Goal: Task Accomplishment & Management: Manage account settings

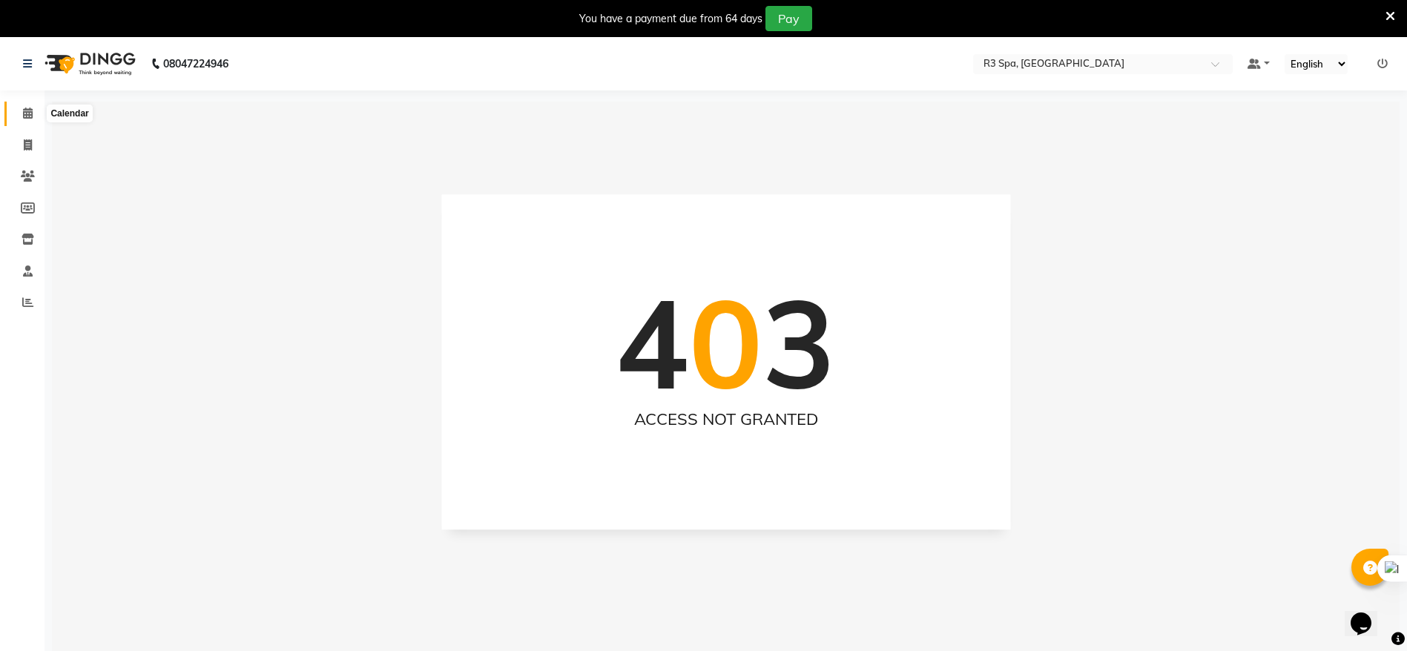
click at [31, 108] on icon at bounding box center [28, 113] width 10 height 11
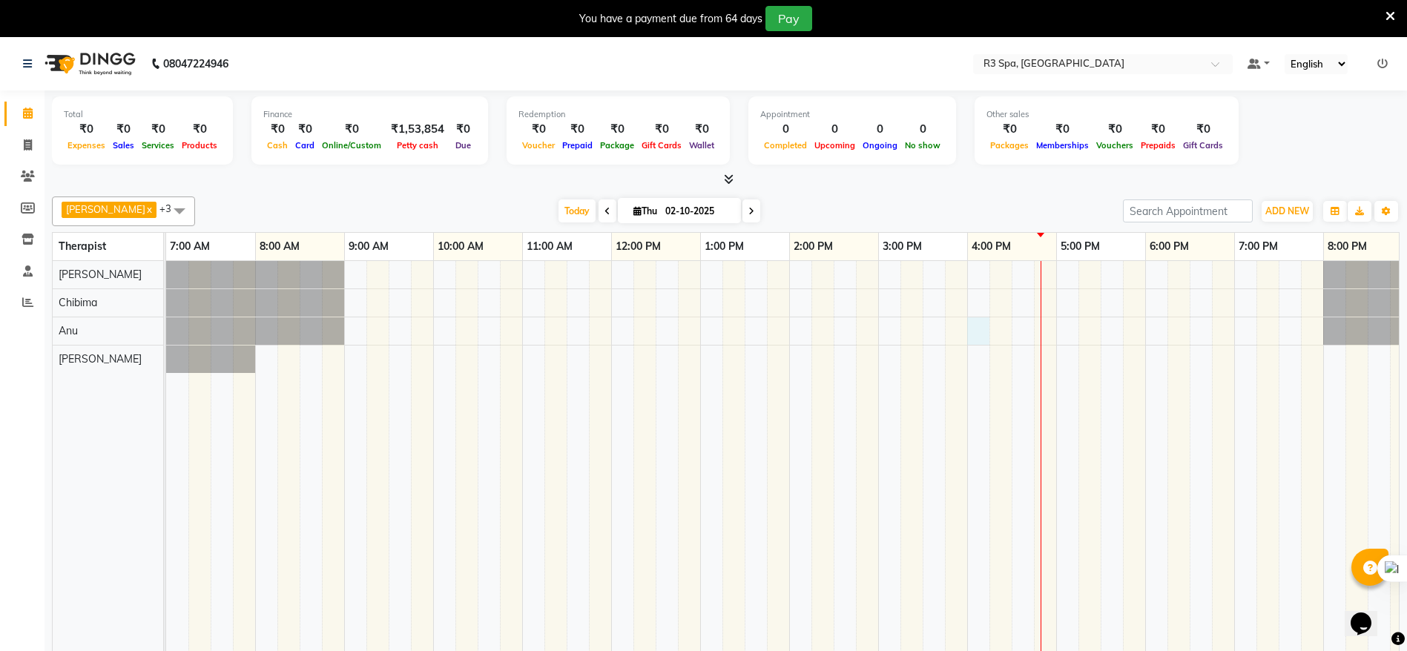
click at [969, 334] on div at bounding box center [878, 467] width 1424 height 412
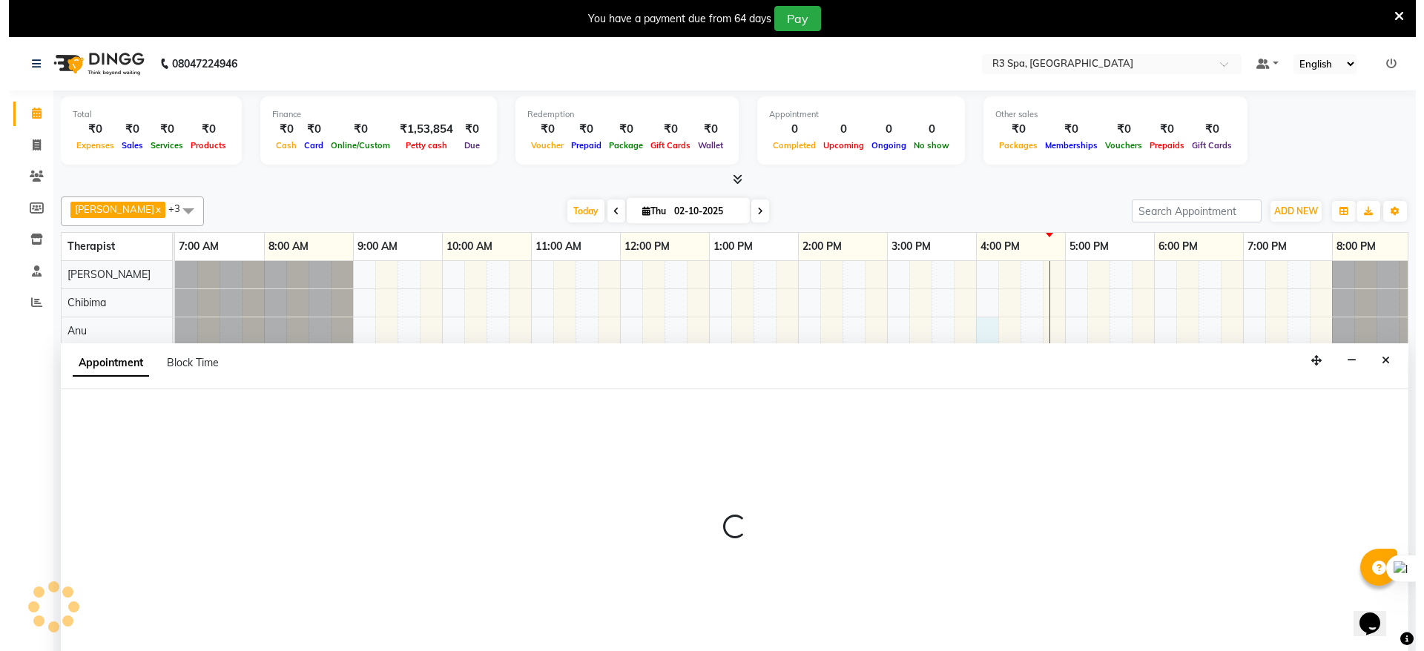
scroll to position [37, 0]
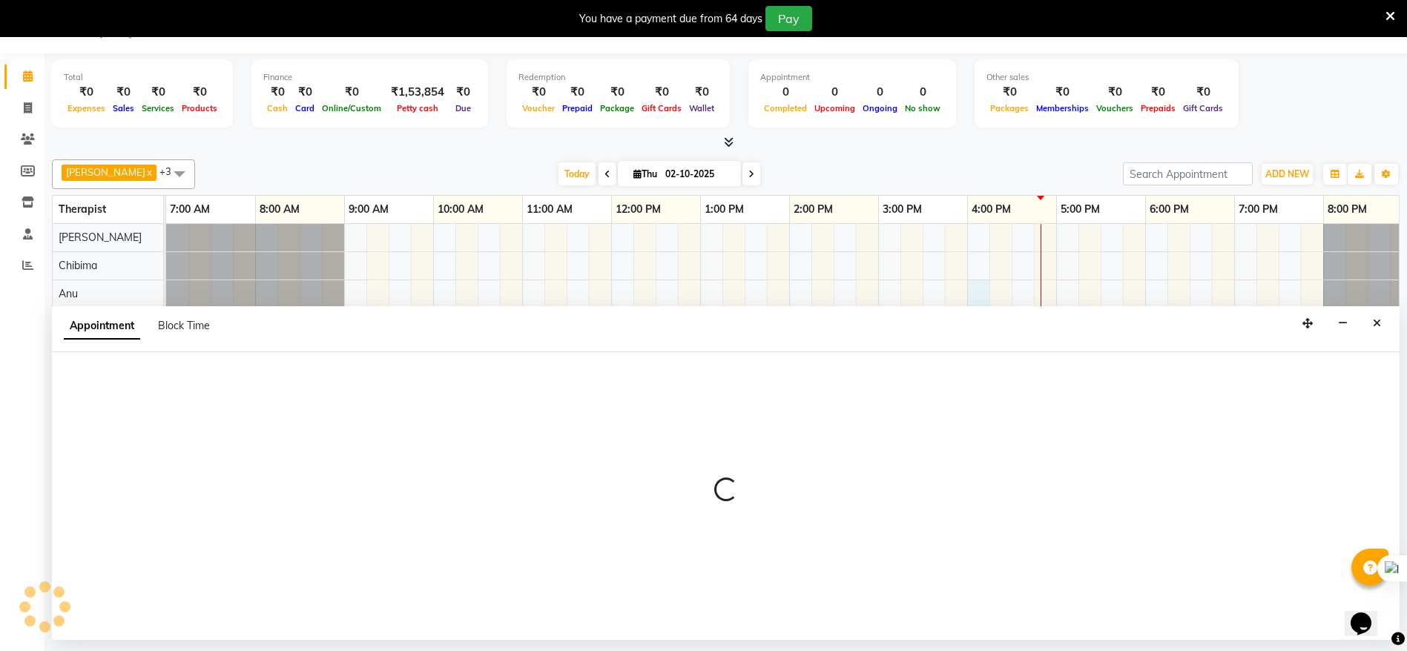
select select "86020"
select select "960"
select select "tentative"
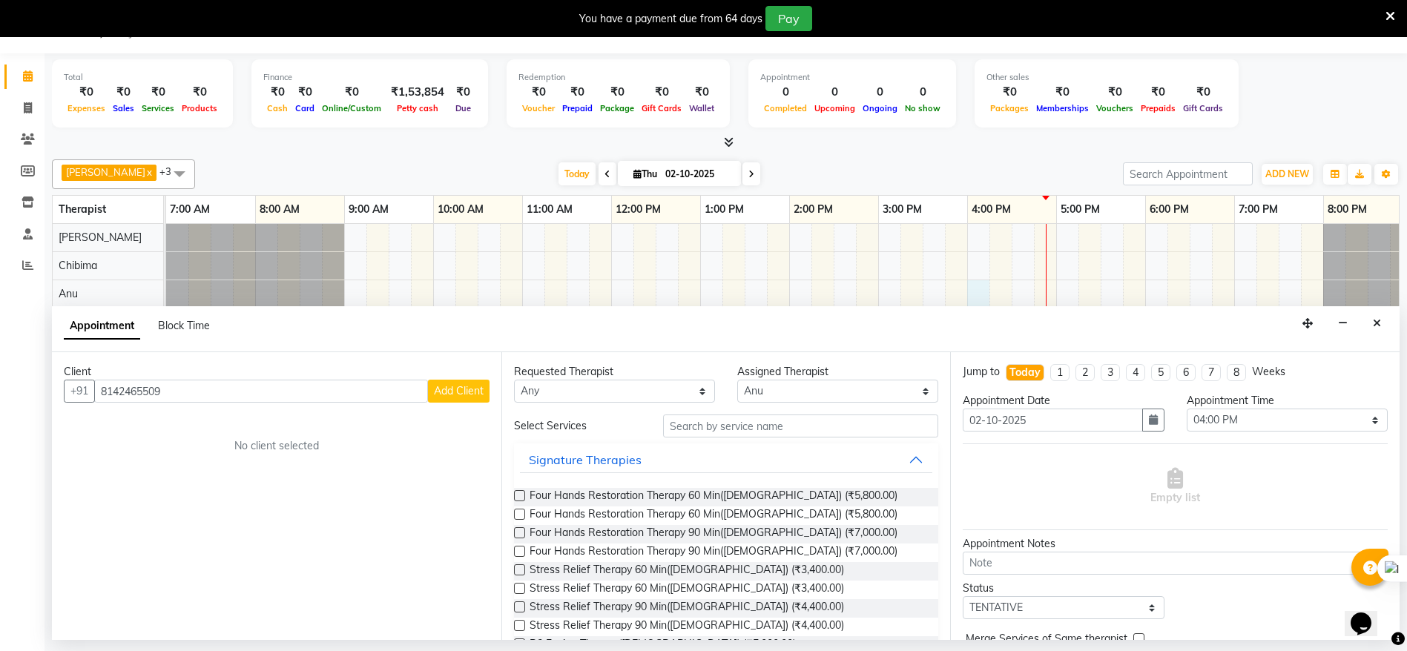
type input "8142465509"
click at [460, 385] on span "Add Client" at bounding box center [459, 390] width 50 height 13
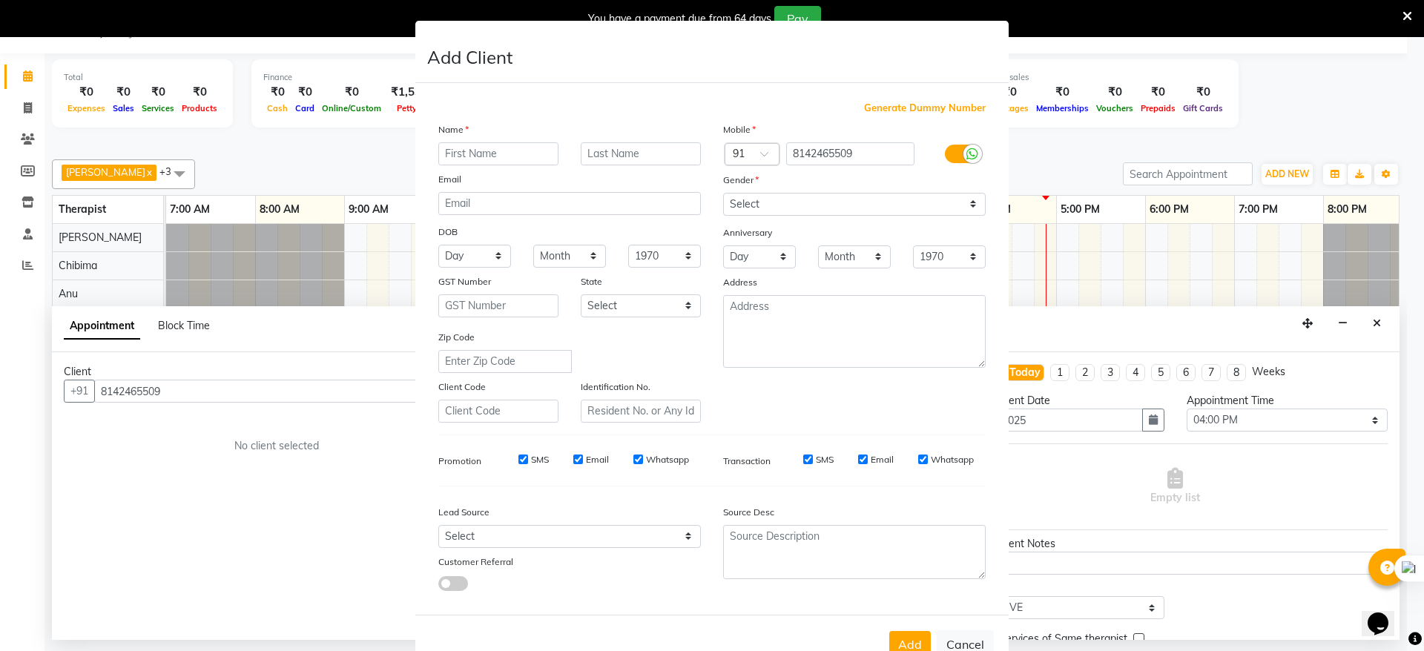
type input "d"
type input "[PERSON_NAME]"
click at [966, 206] on select "Select [DEMOGRAPHIC_DATA] [DEMOGRAPHIC_DATA] Other Prefer Not To Say" at bounding box center [854, 204] width 263 height 23
select select "[DEMOGRAPHIC_DATA]"
click at [723, 193] on select "Select [DEMOGRAPHIC_DATA] [DEMOGRAPHIC_DATA] Other Prefer Not To Say" at bounding box center [854, 204] width 263 height 23
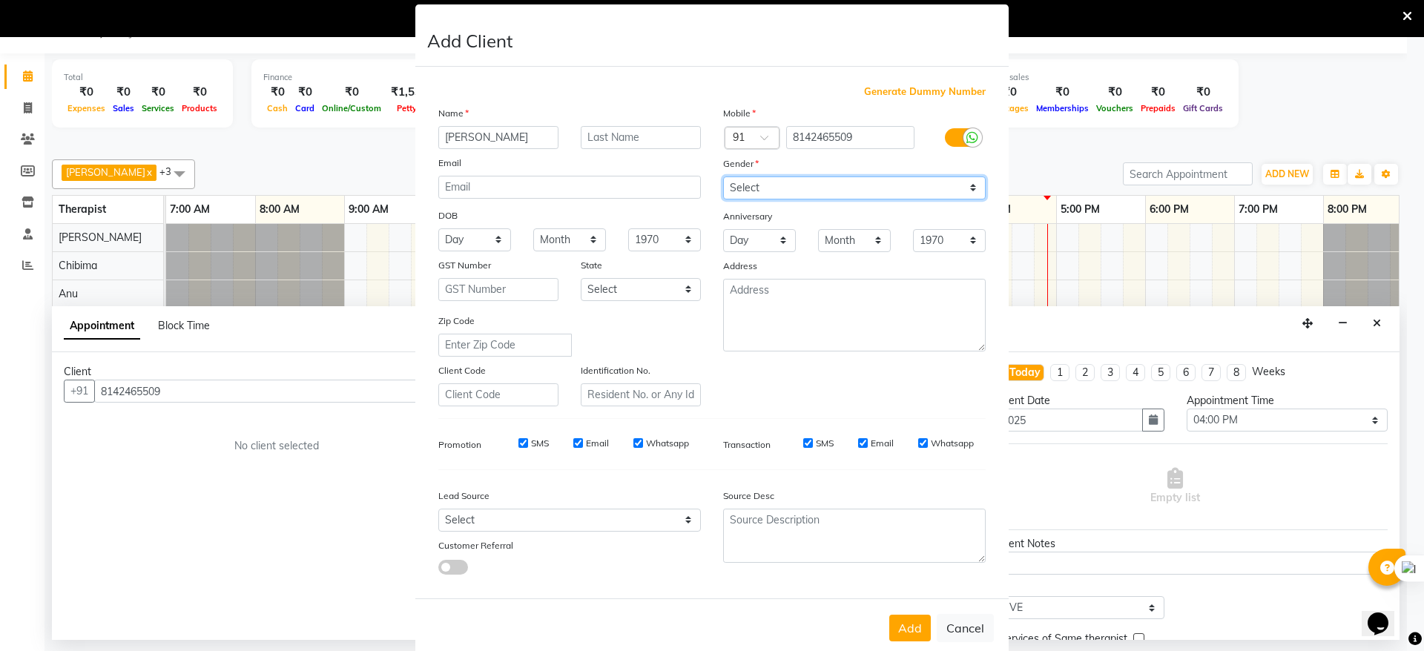
scroll to position [0, 0]
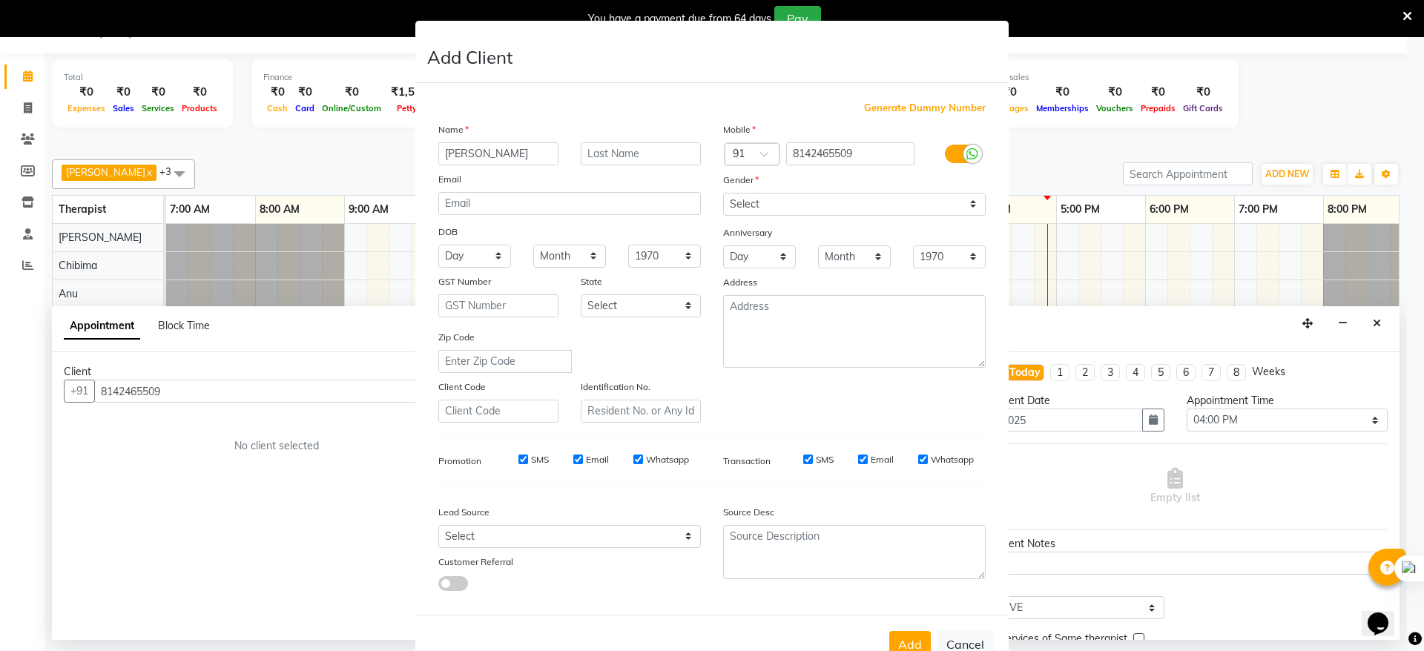
click at [213, 459] on ngb-modal-window "Add Client Generate Dummy Number Name [PERSON_NAME] Email DOB Day 01 02 03 04 0…" at bounding box center [712, 325] width 1424 height 651
click at [275, 460] on ngb-modal-window "Add Client Generate Dummy Number Name [PERSON_NAME] Email DOB Day 01 02 03 04 0…" at bounding box center [712, 325] width 1424 height 651
click at [185, 537] on ngb-modal-window "Add Client Generate Dummy Number Name [PERSON_NAME] Email DOB Day 01 02 03 04 0…" at bounding box center [712, 325] width 1424 height 651
click at [180, 387] on ngb-modal-window "Add Client Generate Dummy Number Name [PERSON_NAME] Email DOB Day 01 02 03 04 0…" at bounding box center [712, 325] width 1424 height 651
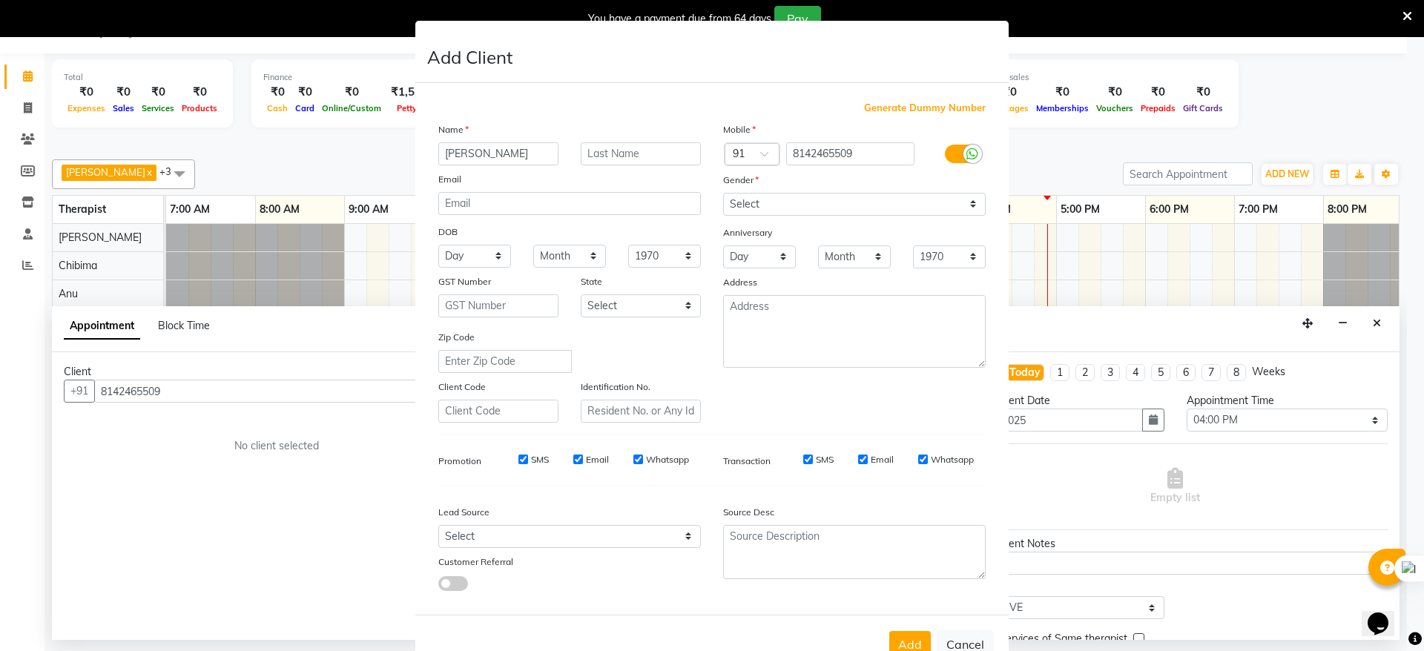
scroll to position [58, 0]
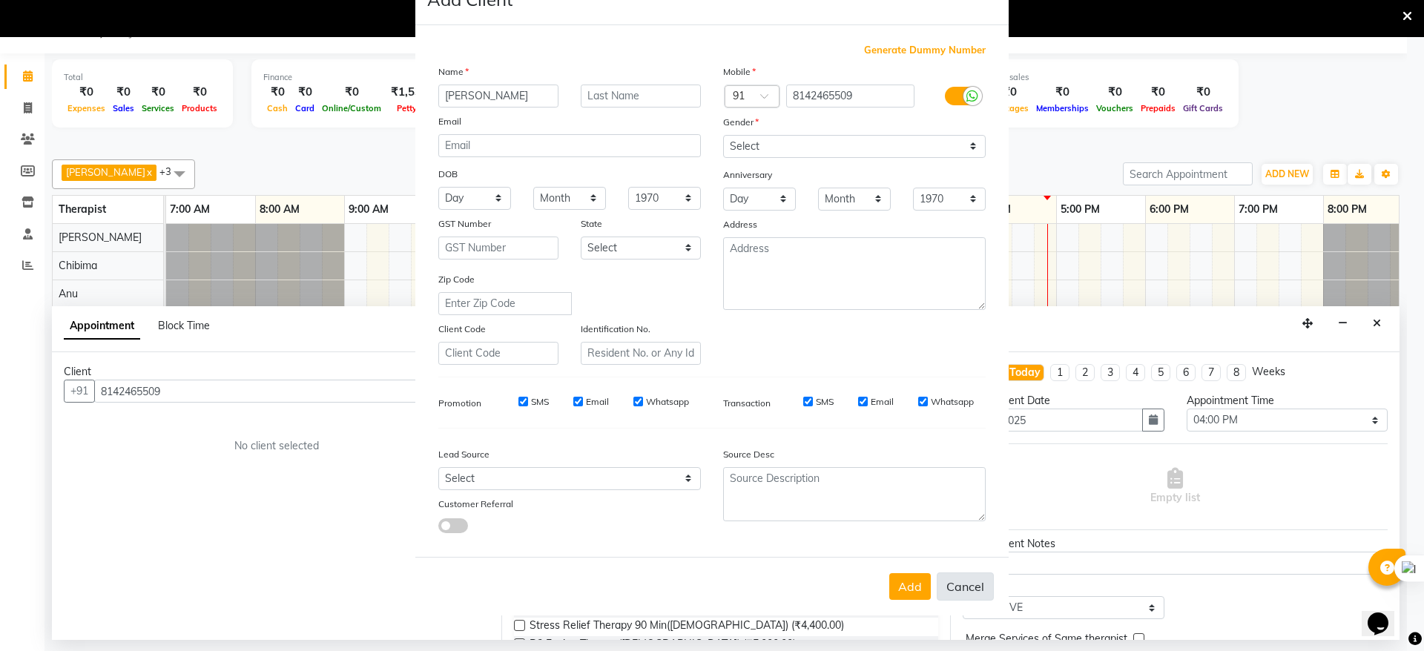
click at [960, 590] on button "Cancel" at bounding box center [965, 587] width 57 height 28
select select
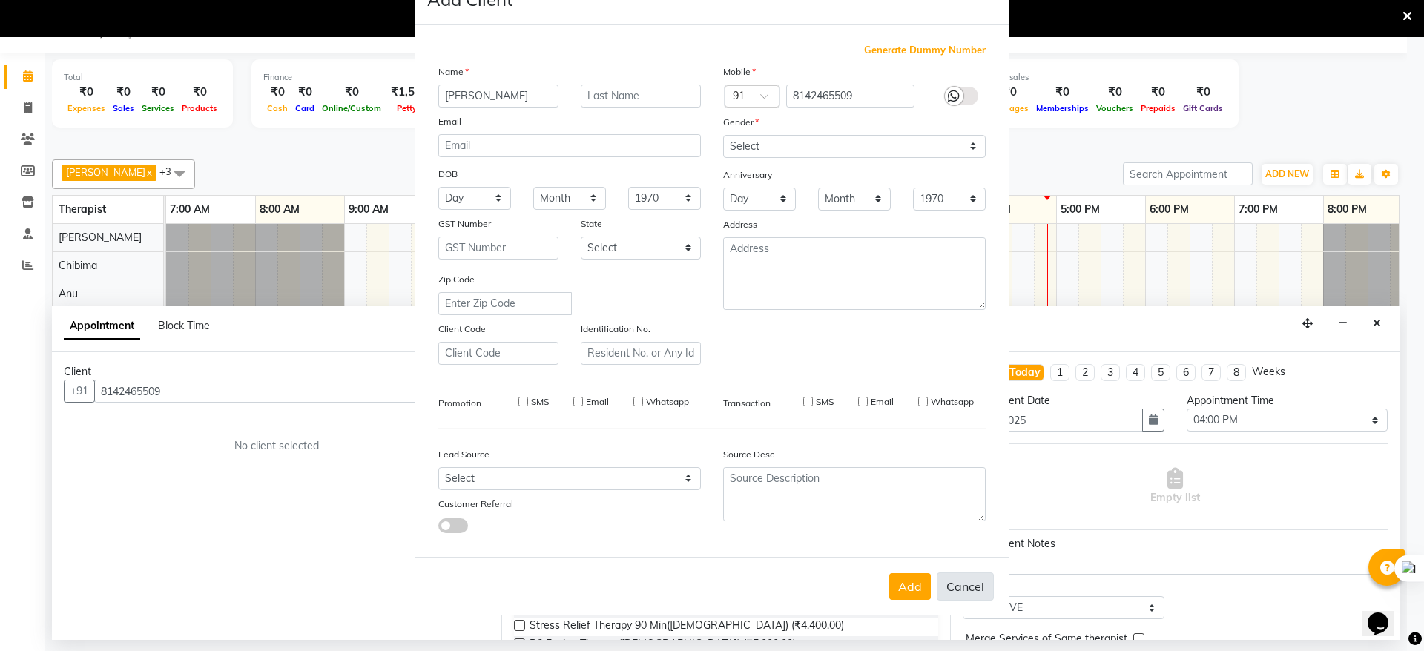
select select
checkbox input "false"
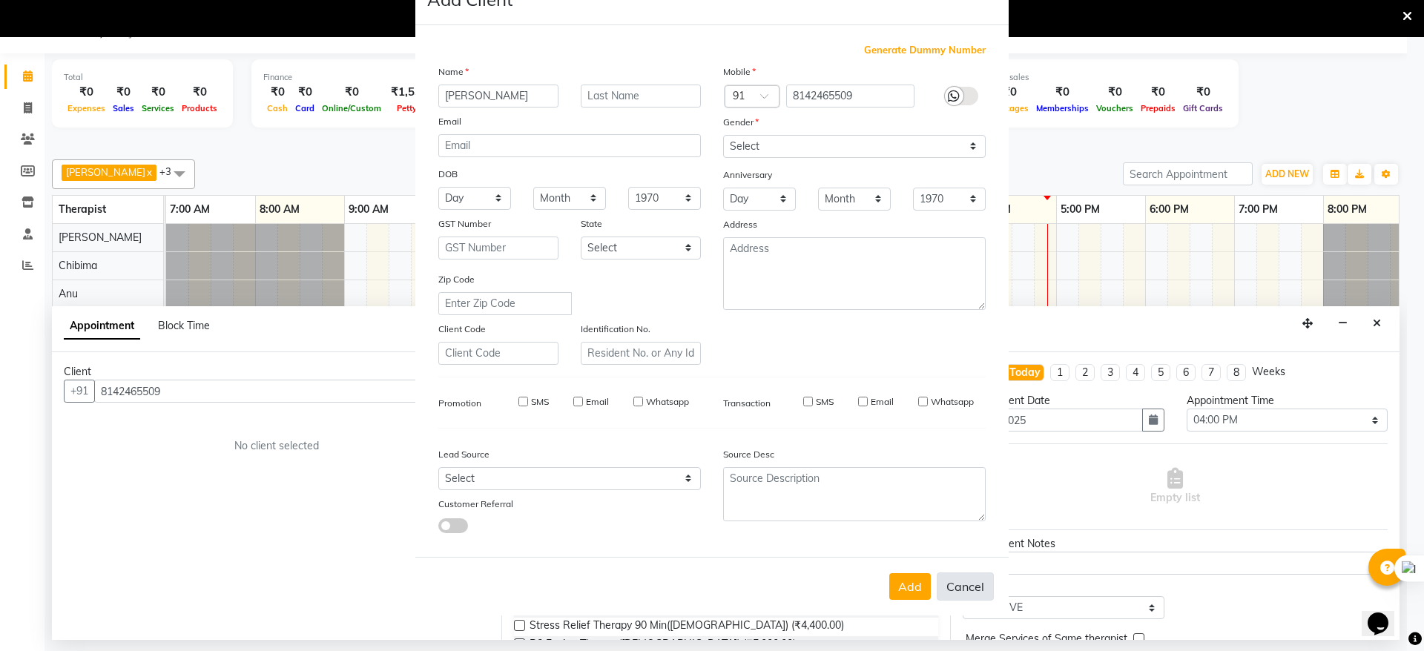
checkbox input "false"
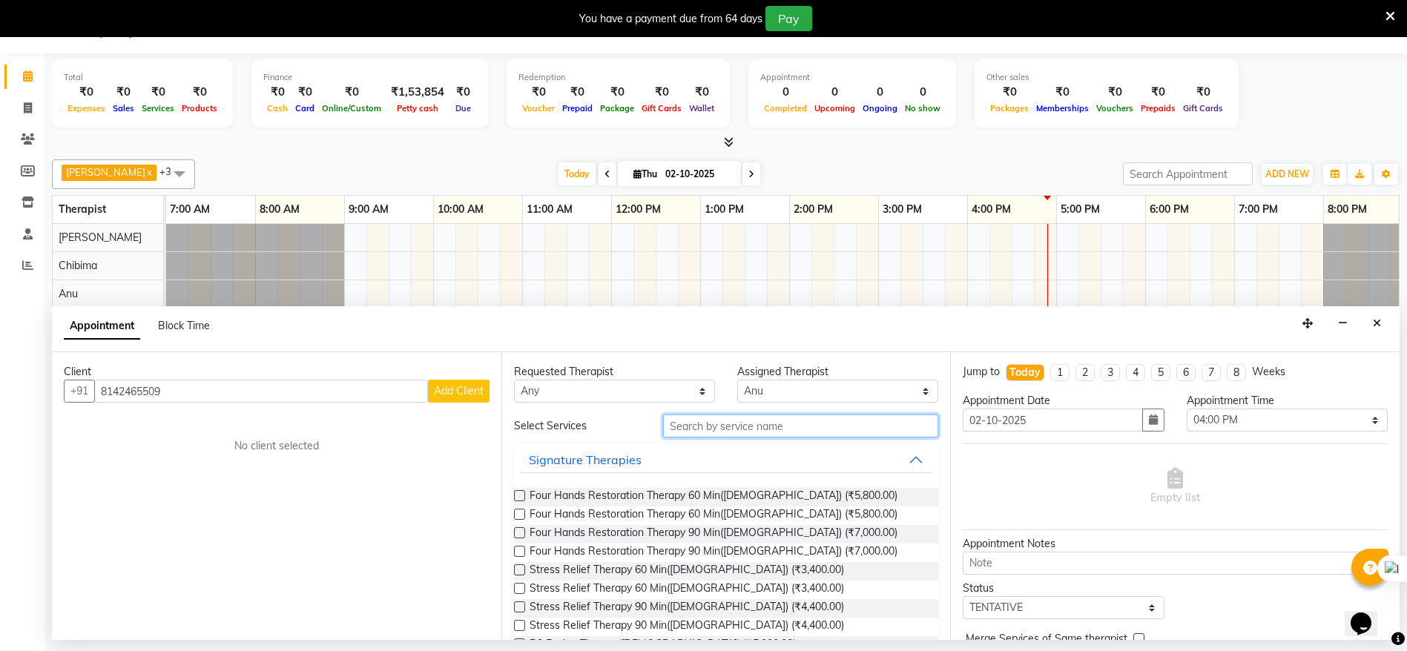
click at [726, 433] on input "text" at bounding box center [801, 426] width 276 height 23
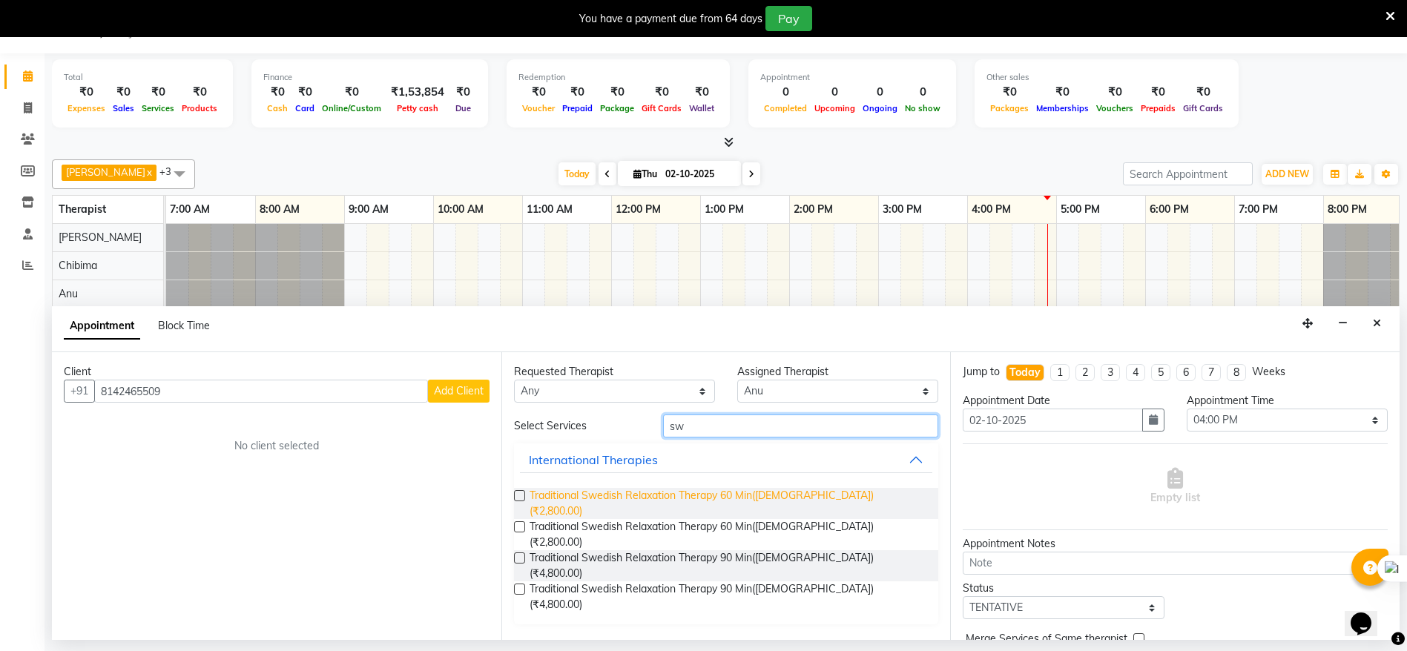
type input "s"
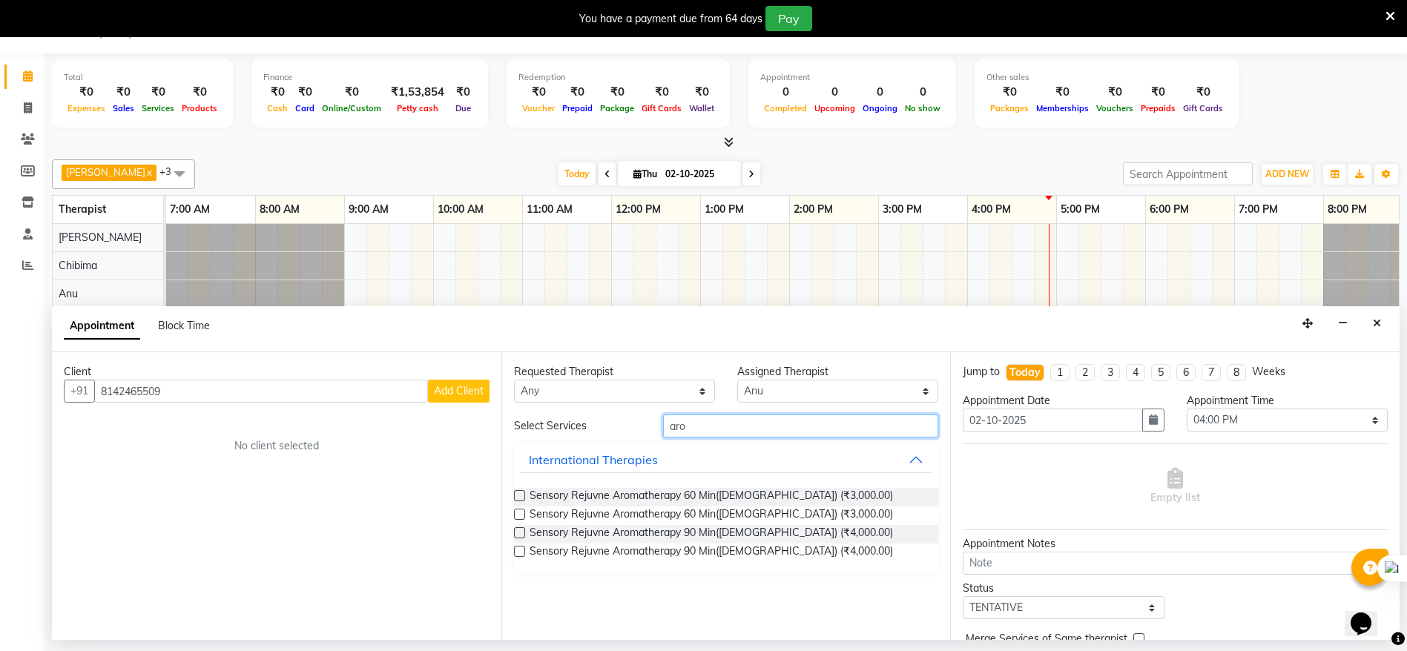
type input "aro"
click at [522, 490] on label at bounding box center [519, 495] width 11 height 11
click at [522, 493] on input "checkbox" at bounding box center [519, 498] width 10 height 10
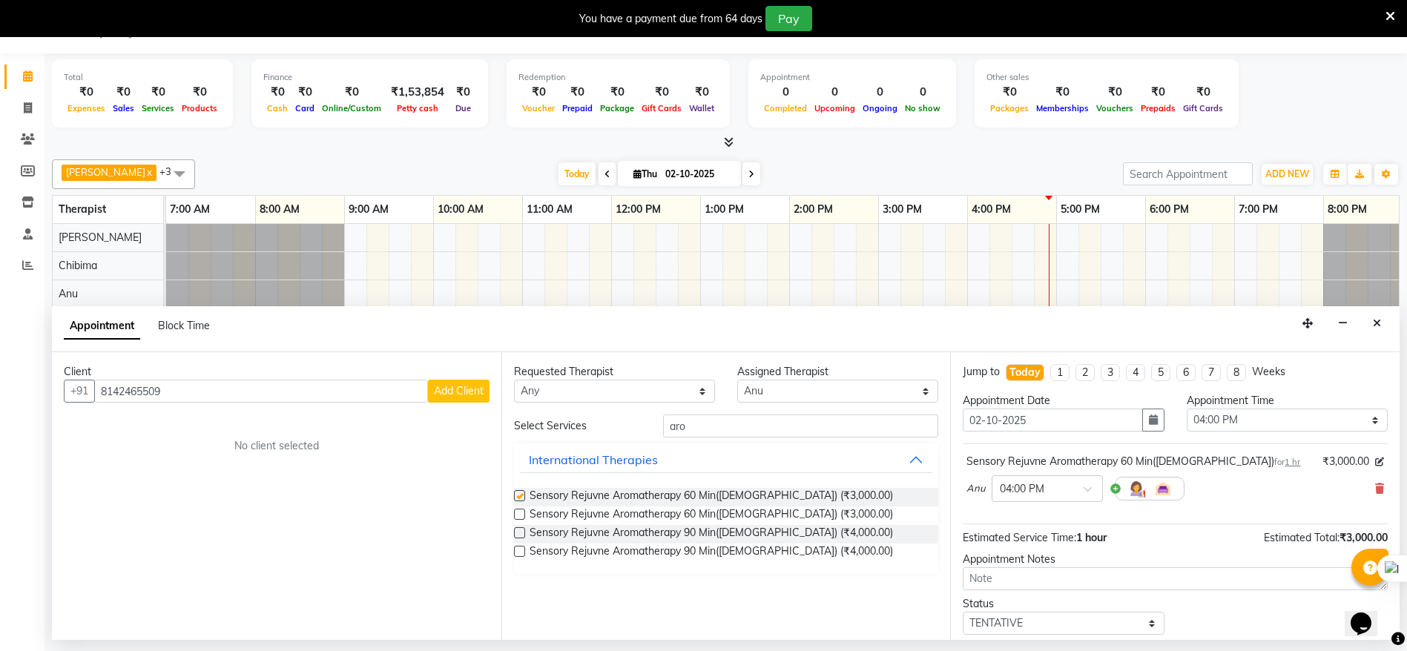
checkbox input "false"
click at [451, 386] on span "Add Client" at bounding box center [459, 390] width 50 height 13
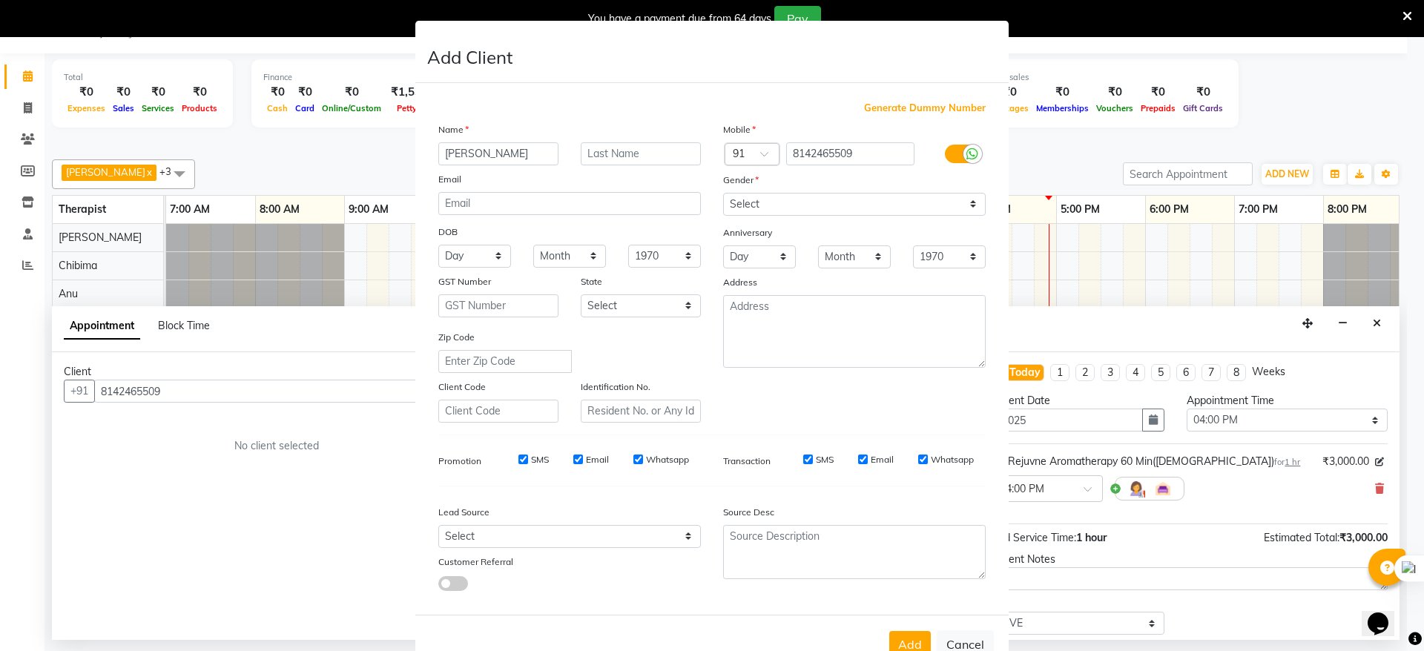
type input "[PERSON_NAME]"
click at [963, 204] on select "Select [DEMOGRAPHIC_DATA] [DEMOGRAPHIC_DATA] Other Prefer Not To Say" at bounding box center [854, 204] width 263 height 23
select select "[DEMOGRAPHIC_DATA]"
click at [723, 193] on select "Select [DEMOGRAPHIC_DATA] [DEMOGRAPHIC_DATA] Other Prefer Not To Say" at bounding box center [854, 204] width 263 height 23
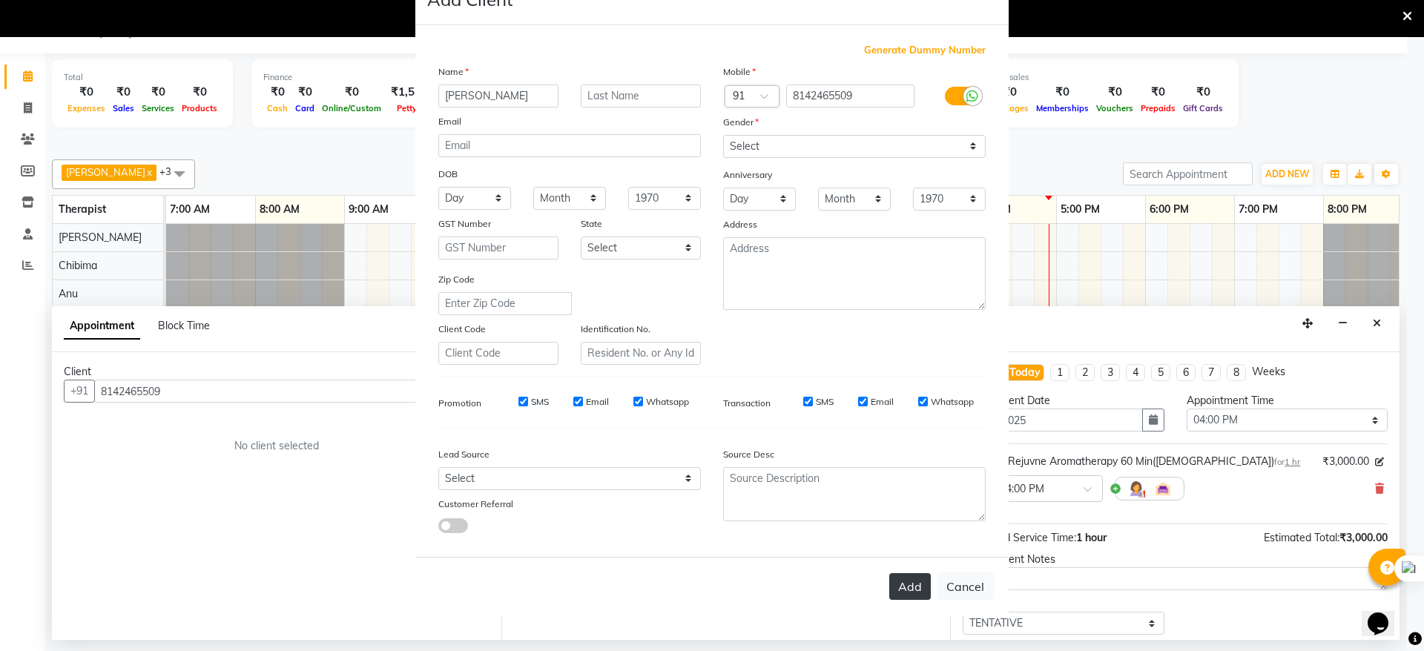
click at [902, 580] on button "Add" at bounding box center [910, 586] width 42 height 27
type input "81******09"
select select
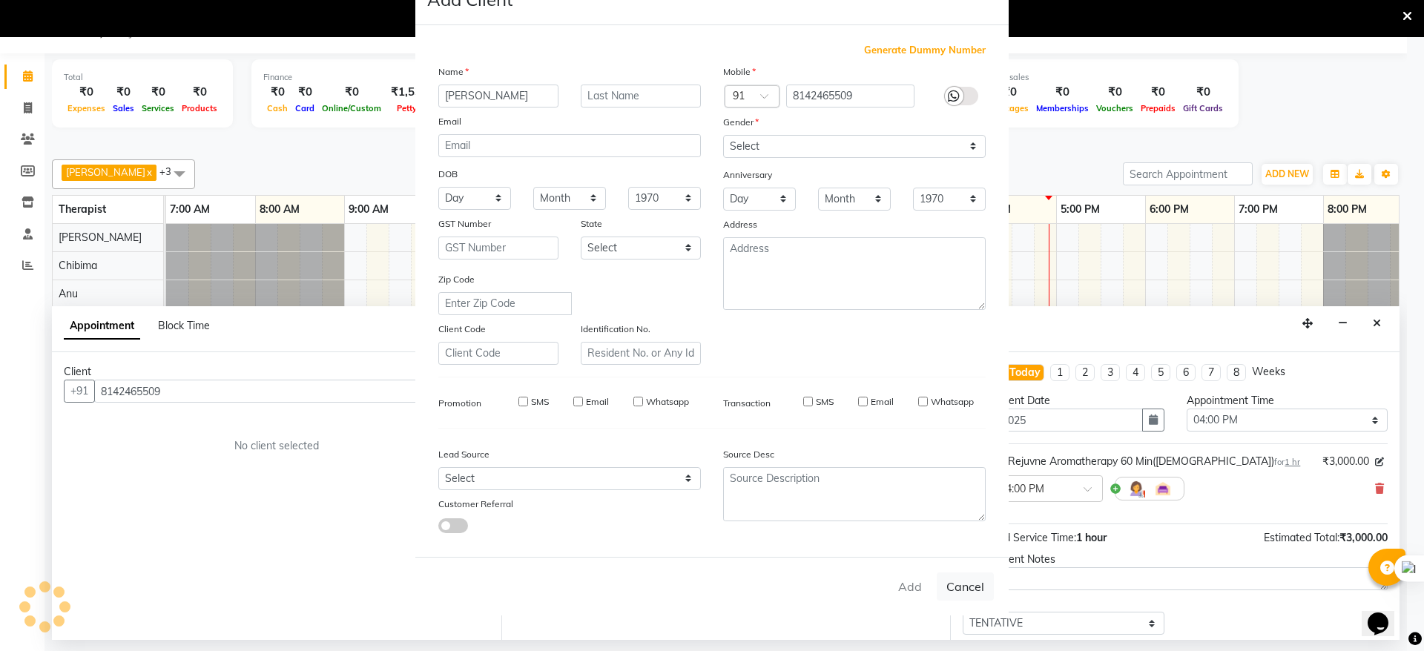
select select
checkbox input "false"
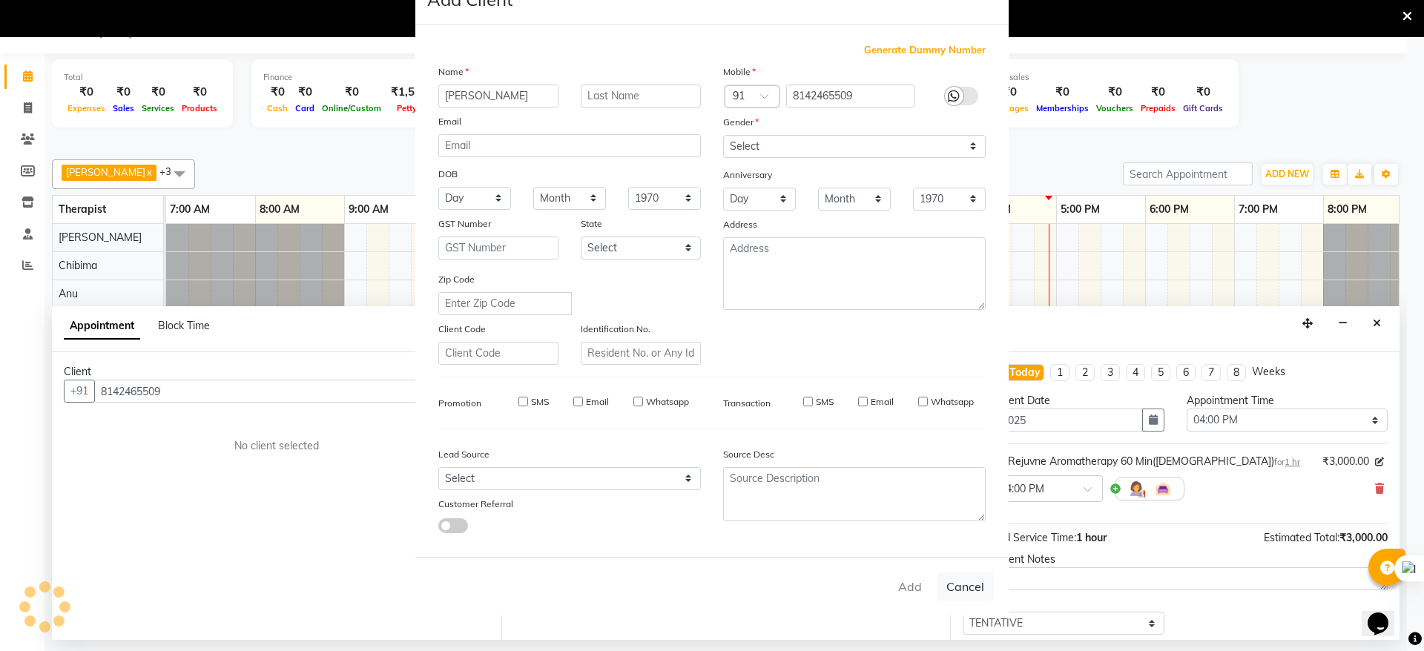
checkbox input "false"
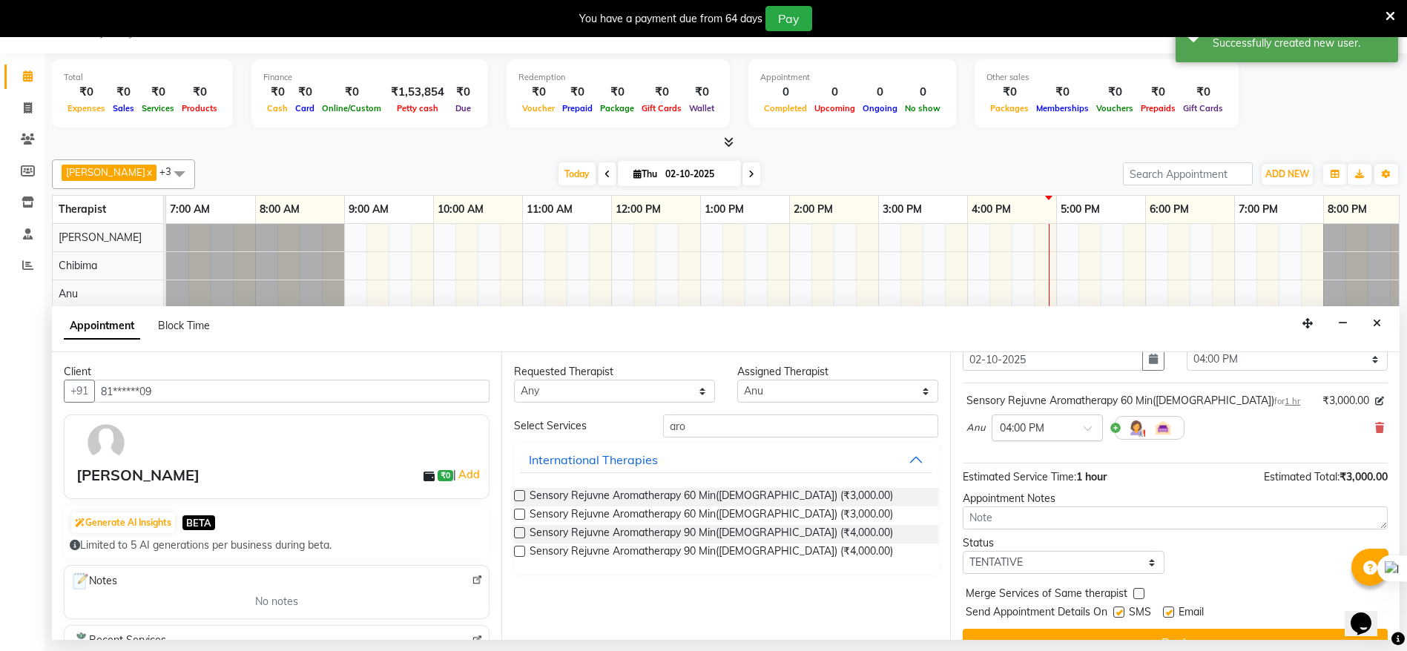
scroll to position [88, 0]
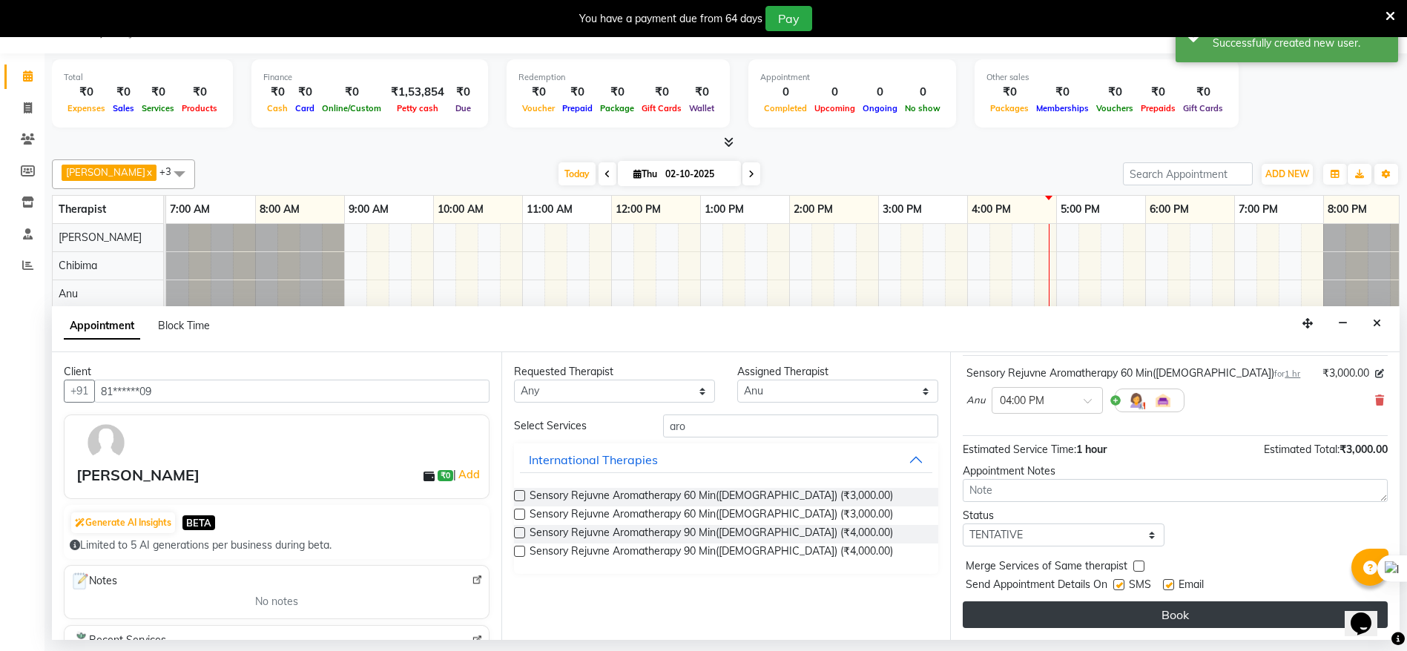
click at [1134, 610] on button "Book" at bounding box center [1175, 615] width 425 height 27
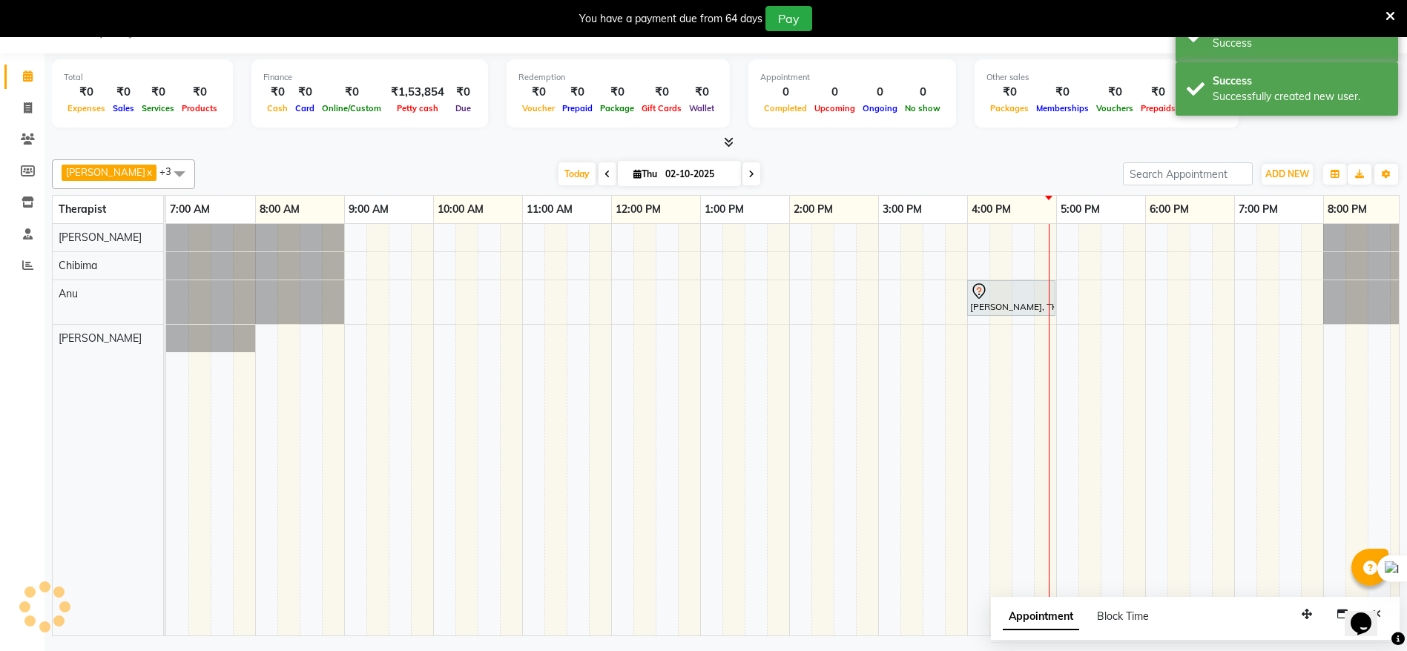
scroll to position [0, 0]
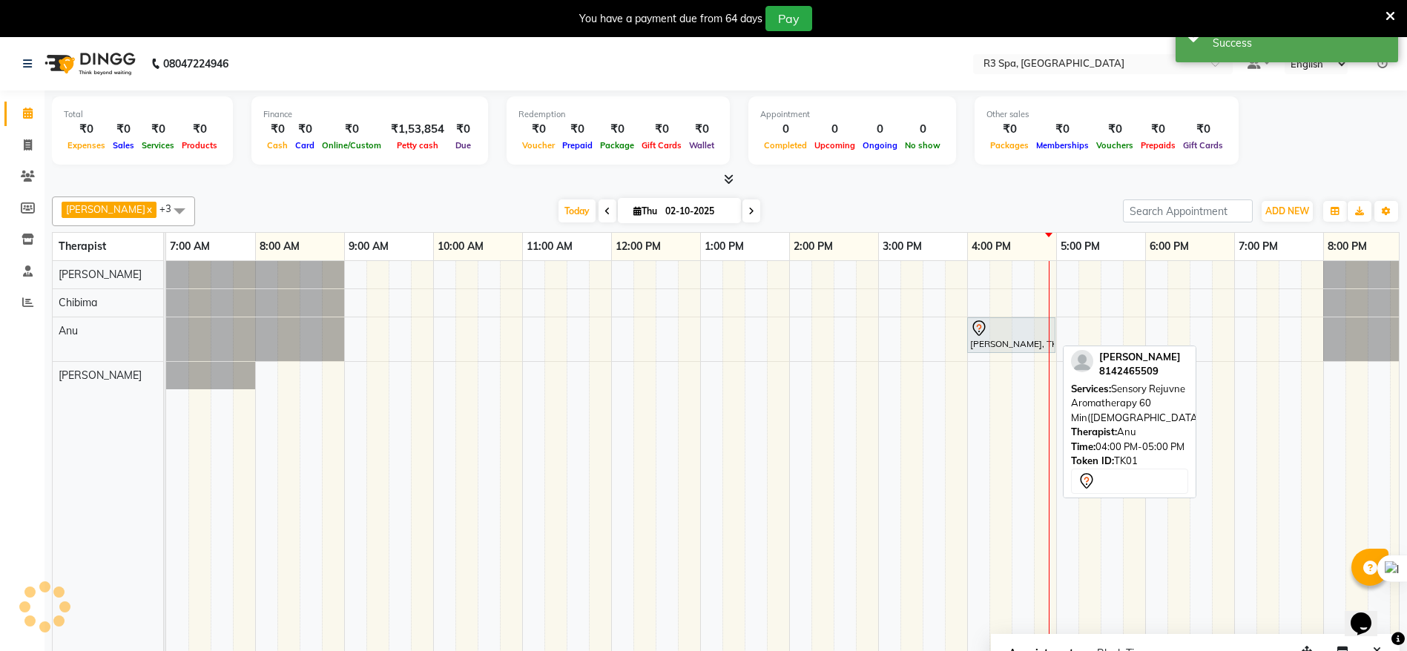
click at [1005, 330] on div at bounding box center [1011, 329] width 82 height 18
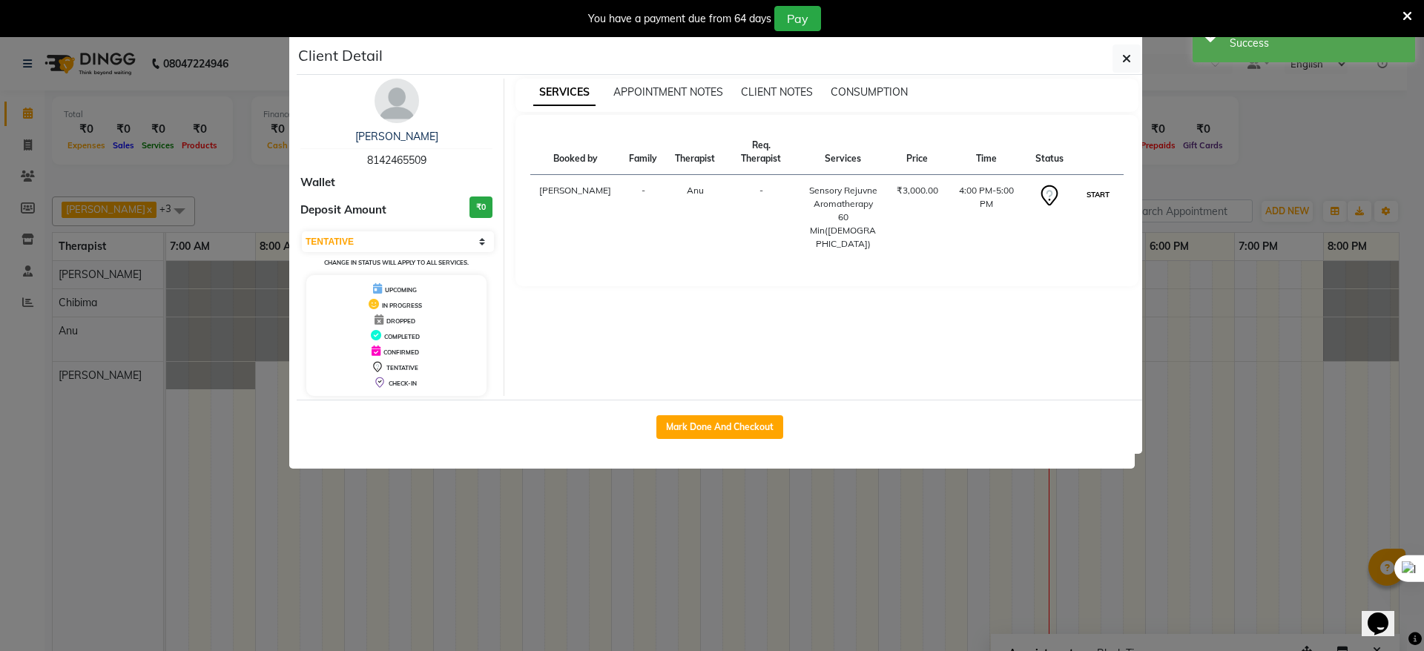
click at [1107, 185] on button "START" at bounding box center [1098, 194] width 30 height 19
select select "1"
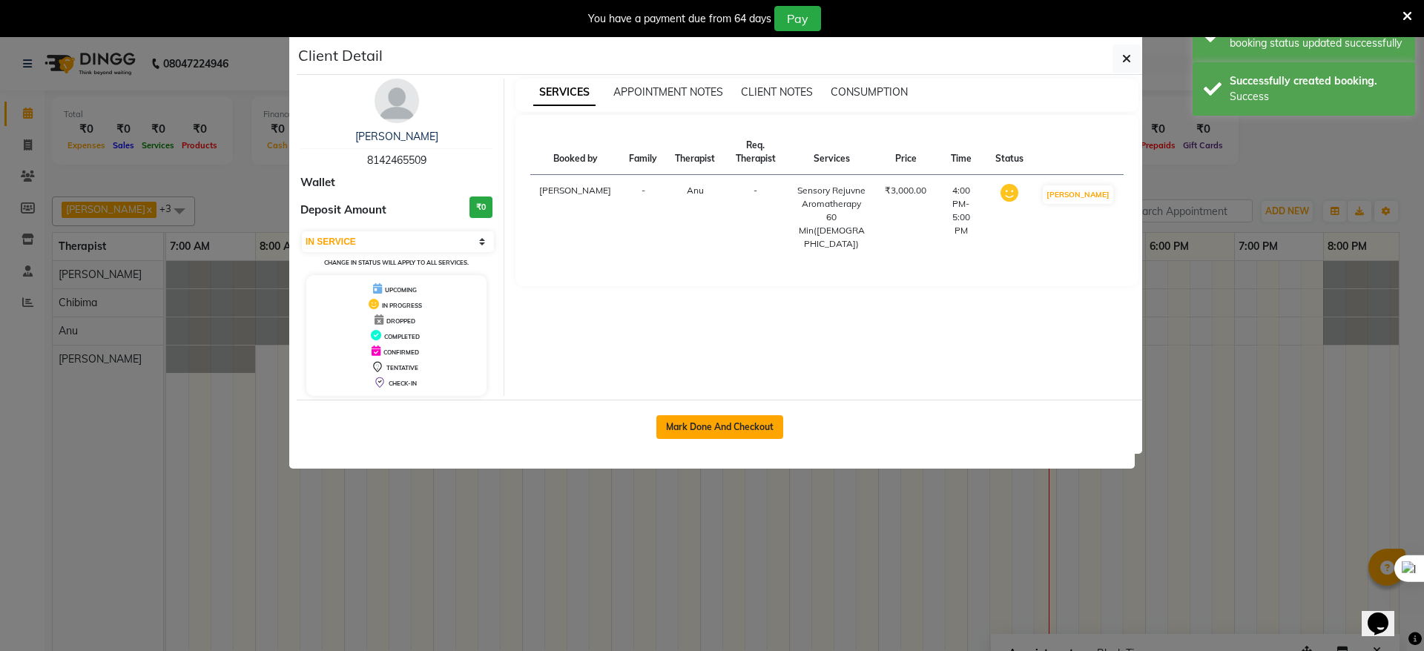
click at [734, 424] on button "Mark Done And Checkout" at bounding box center [720, 427] width 127 height 24
select select "service"
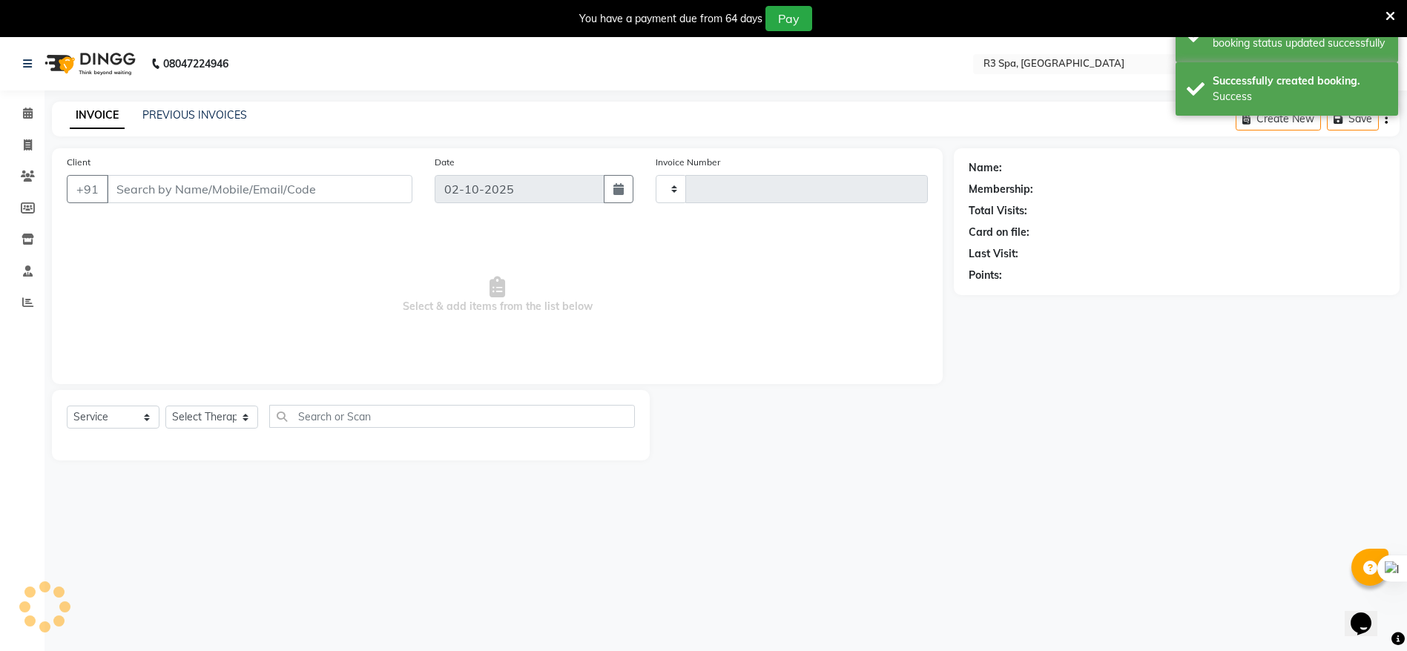
type input "0255"
select select "8612"
type input "81******09"
select select "86020"
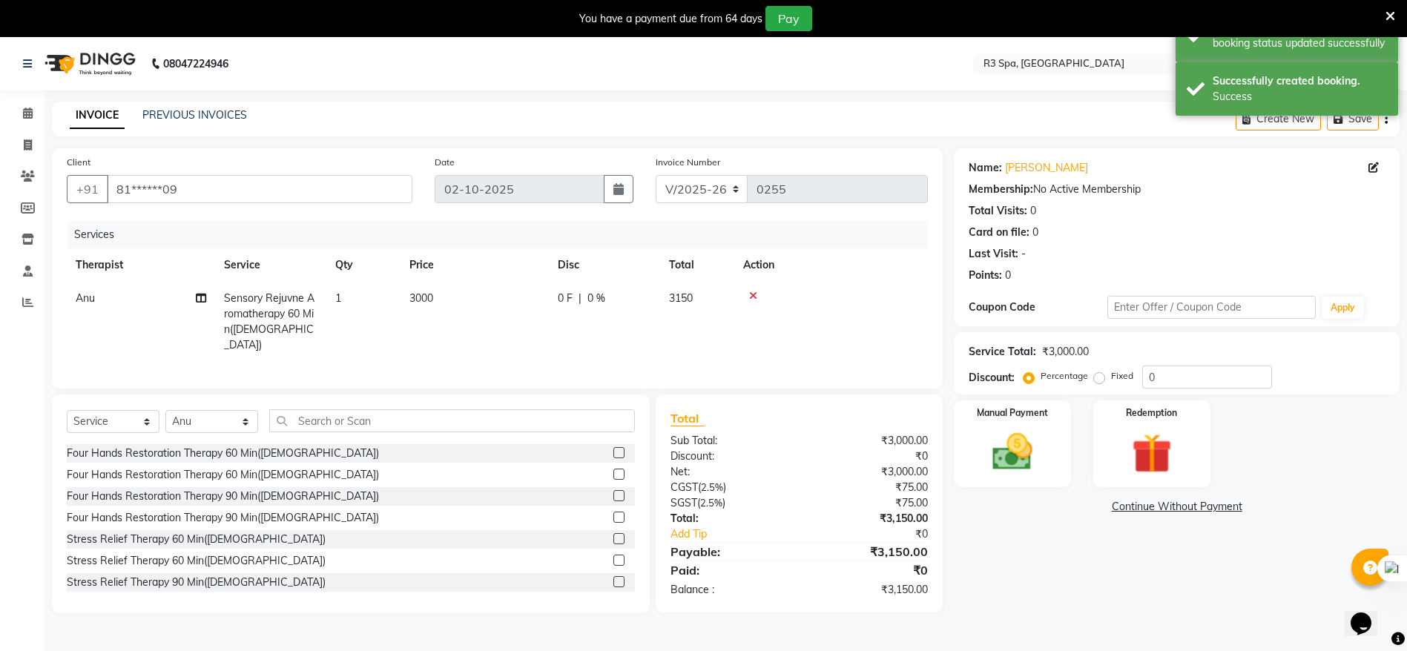
scroll to position [37, 0]
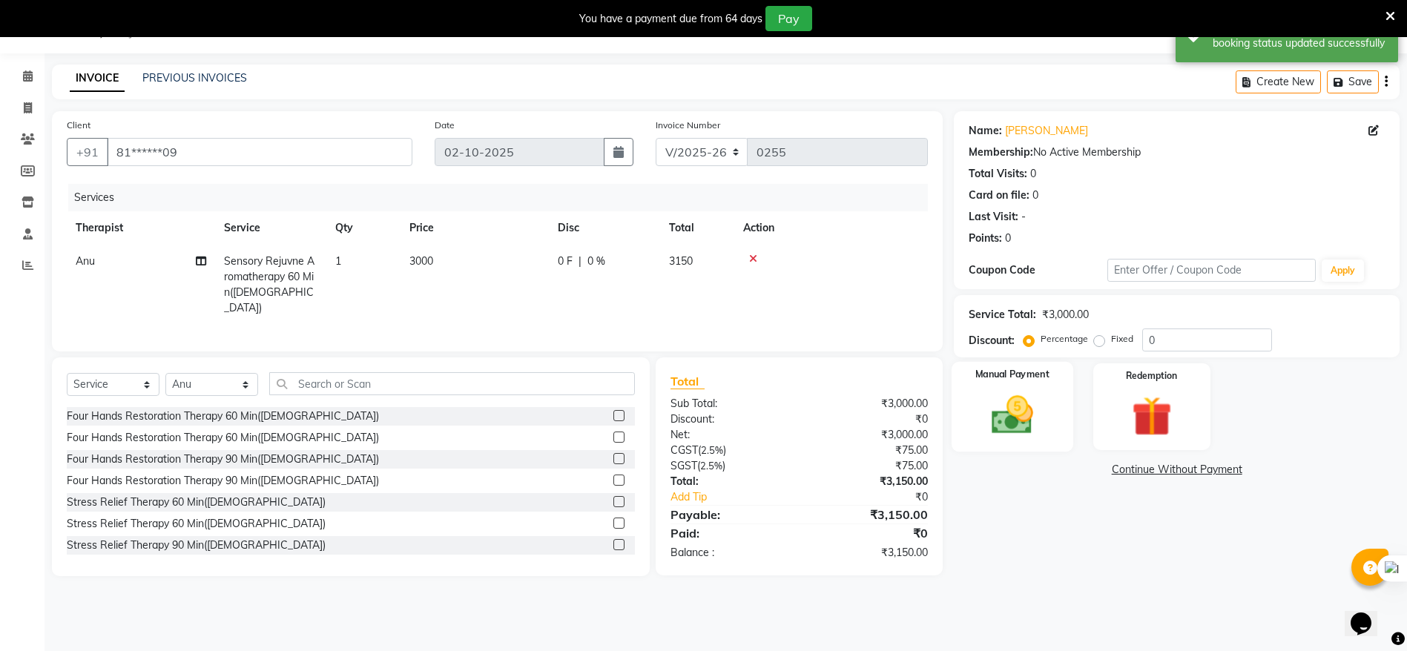
click at [993, 388] on div "Manual Payment" at bounding box center [1013, 407] width 122 height 91
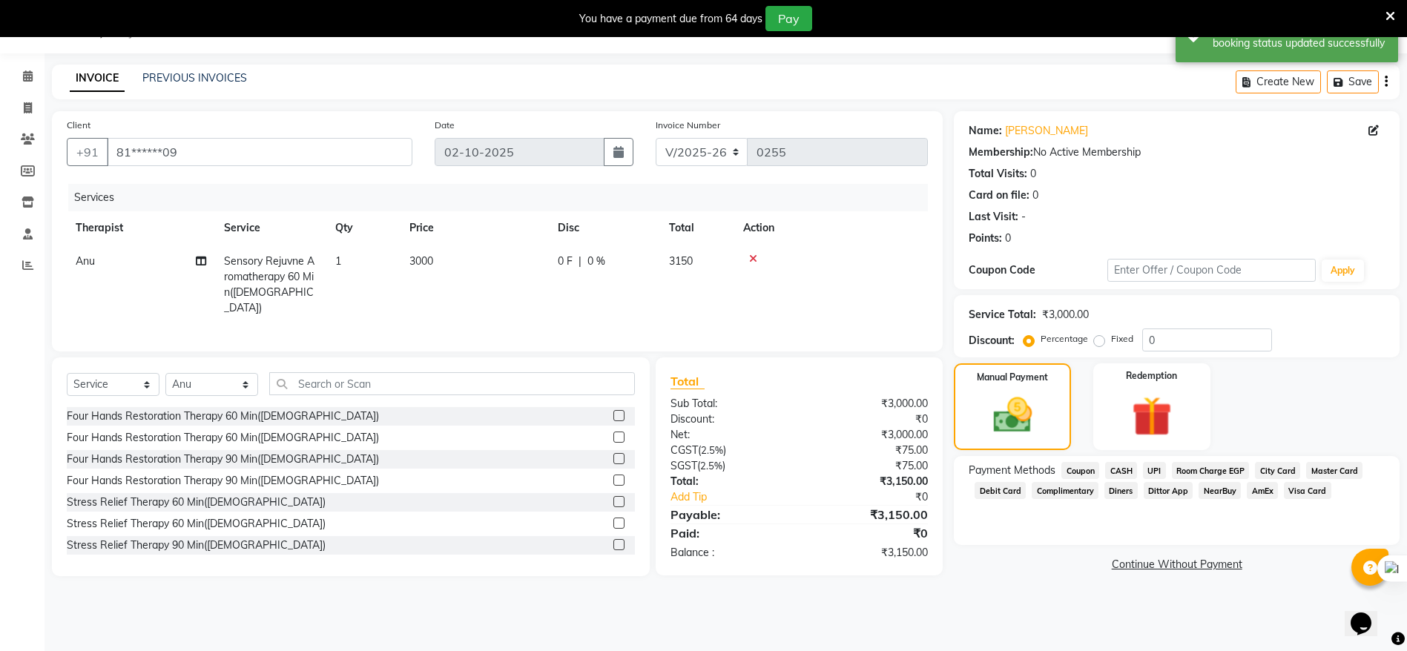
click at [1155, 468] on span "UPI" at bounding box center [1154, 470] width 23 height 17
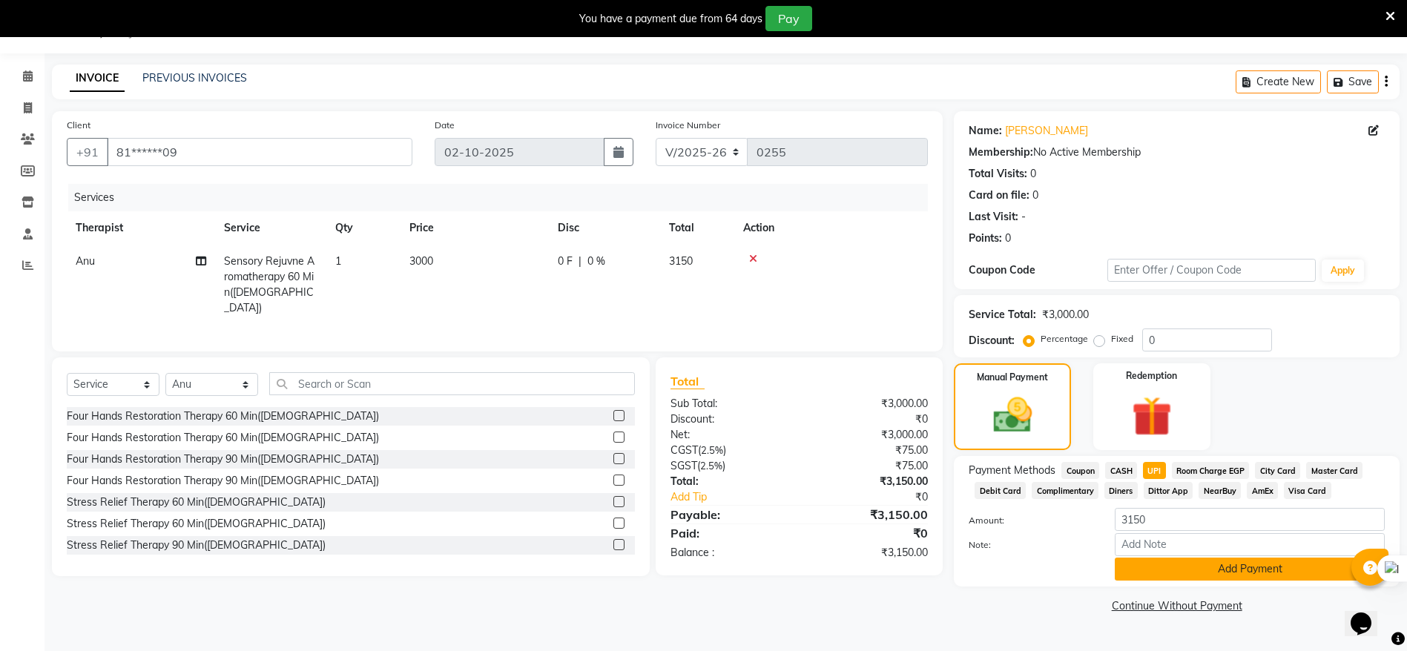
click at [1229, 570] on button "Add Payment" at bounding box center [1250, 569] width 270 height 23
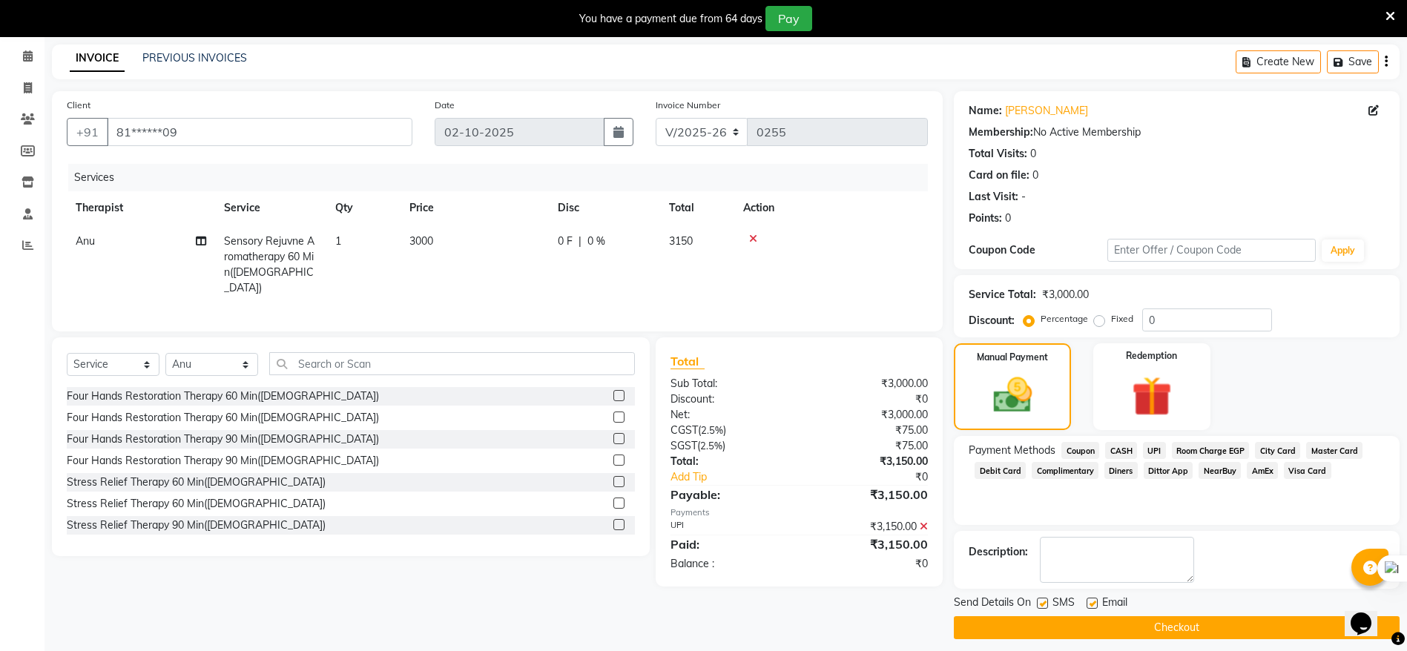
scroll to position [68, 0]
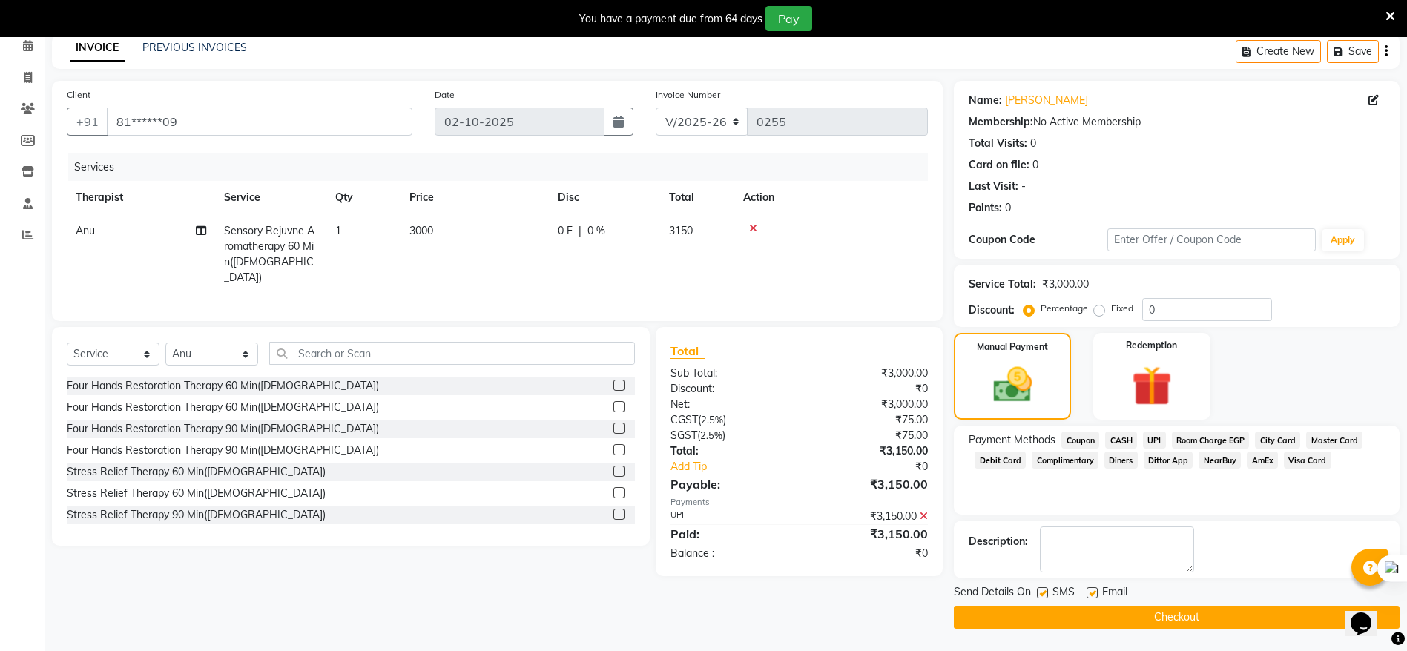
click at [1160, 620] on button "Checkout" at bounding box center [1177, 617] width 446 height 23
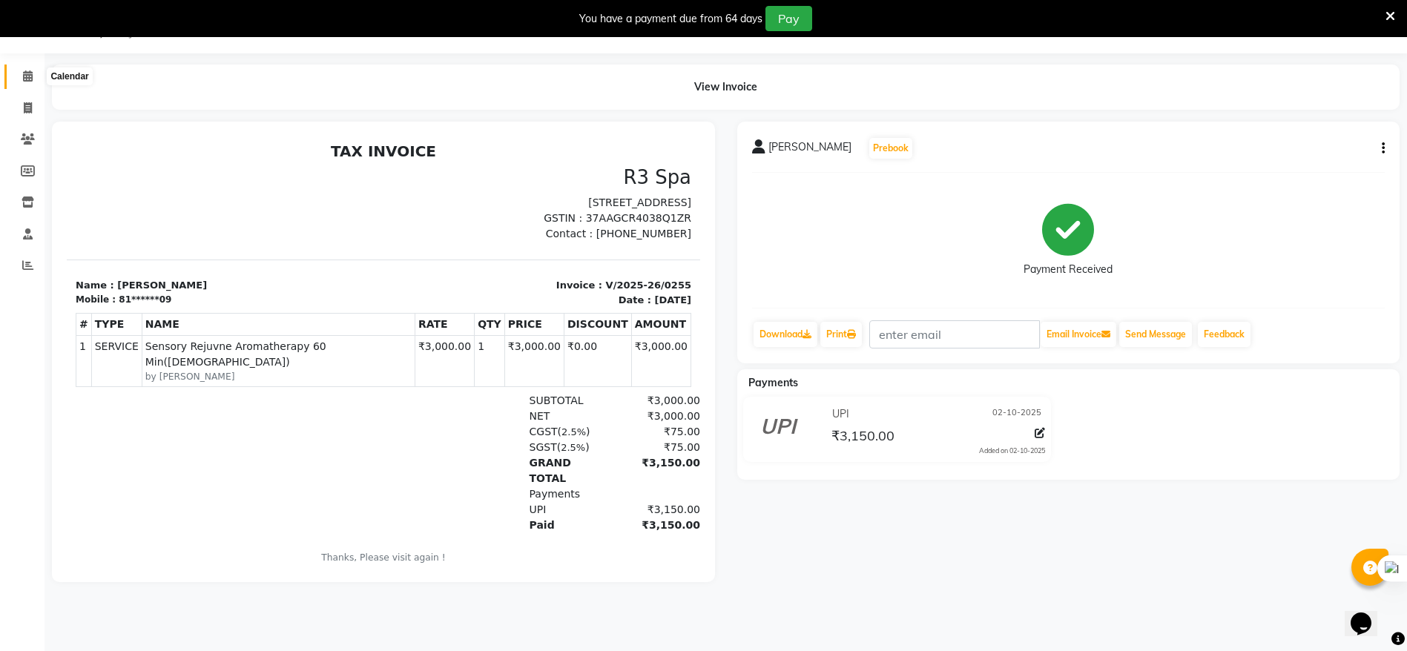
click at [30, 79] on icon at bounding box center [28, 75] width 10 height 11
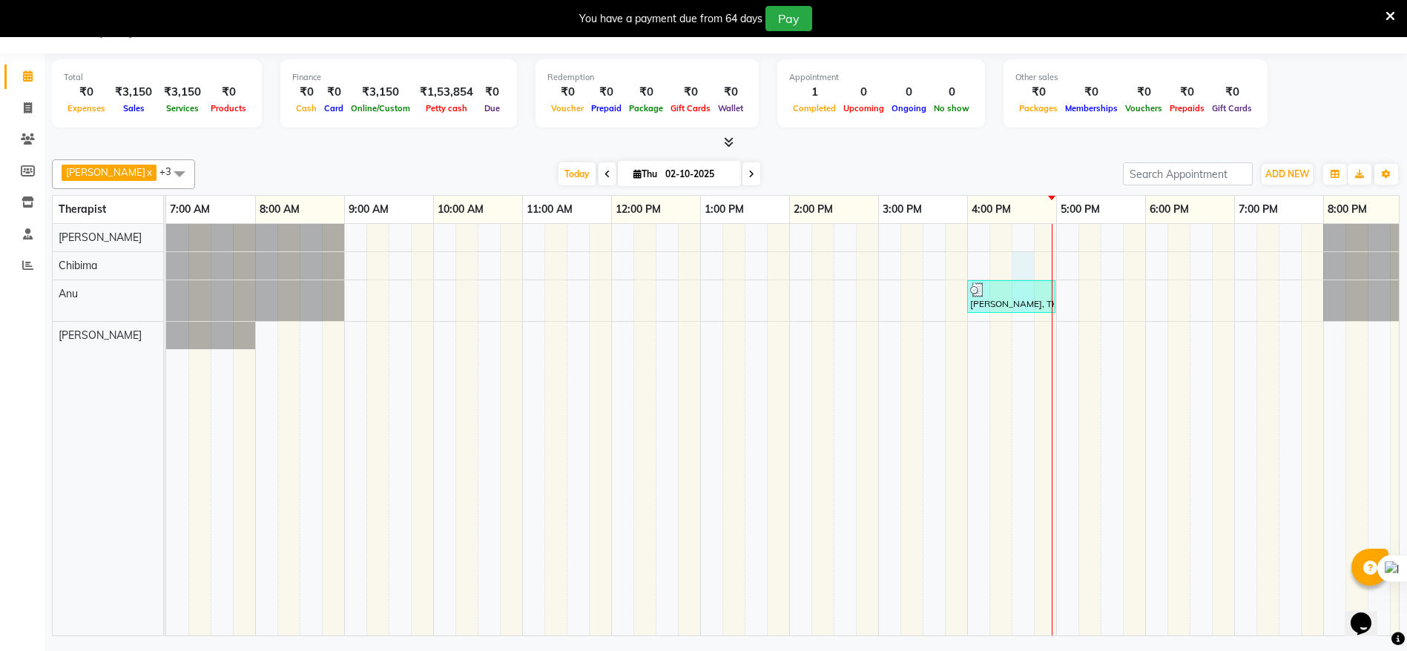
click at [1033, 266] on div "[PERSON_NAME], TK01, 04:00 PM-05:00 PM, Sensory Rejuvne Aromatherapy 60 Min([DE…" at bounding box center [878, 430] width 1424 height 412
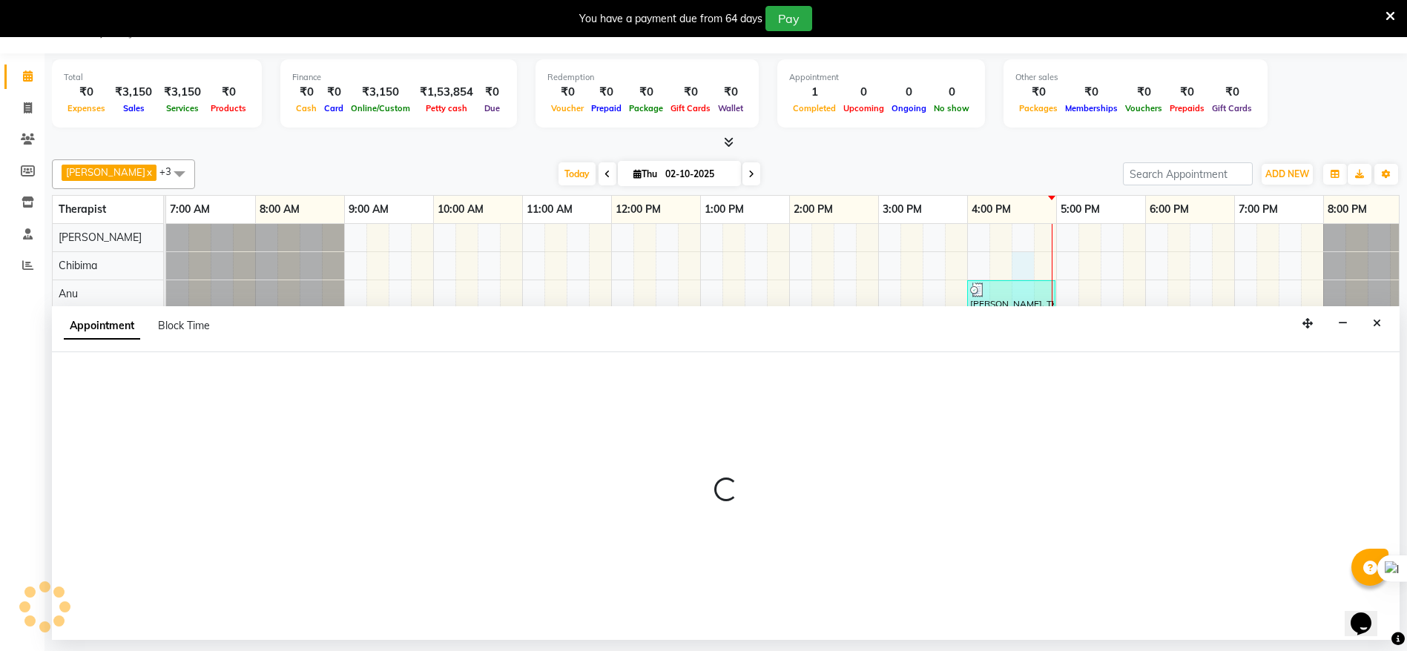
select select "86019"
select select "990"
select select "tentative"
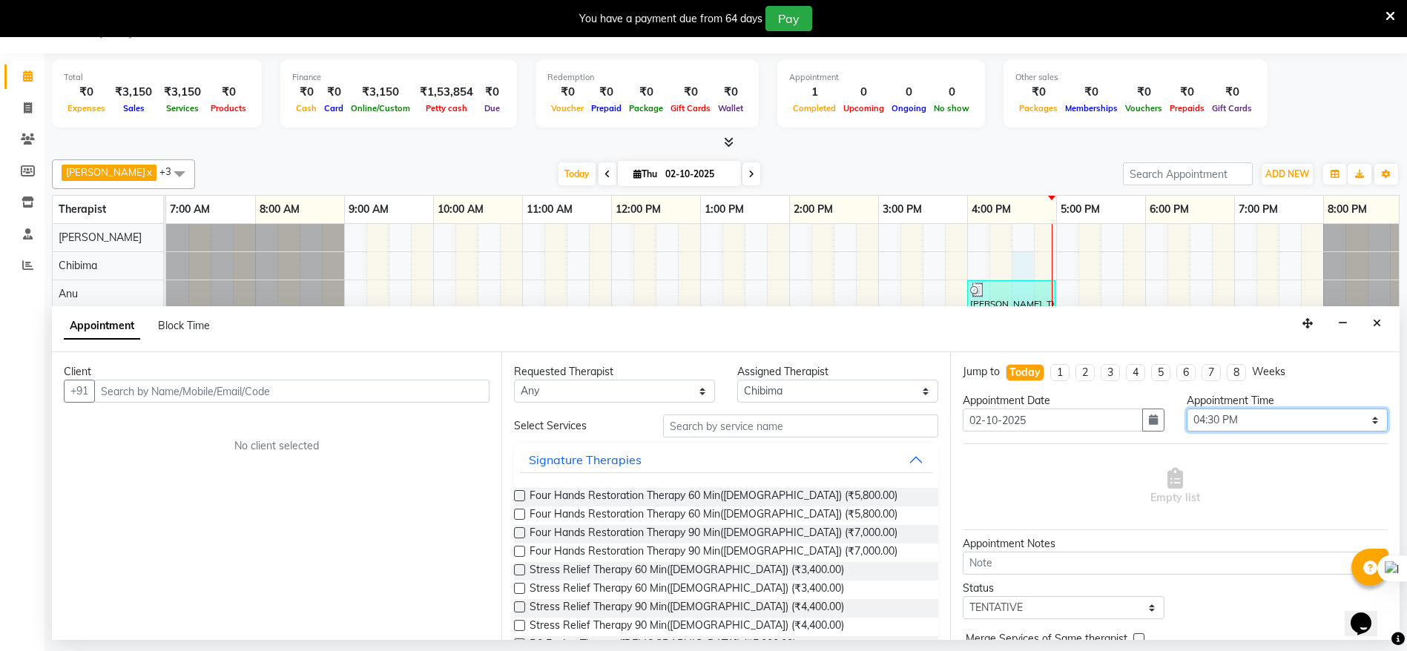
click at [1358, 421] on select "Select 08:00 AM 08:15 AM 08:30 AM 08:45 AM 09:00 AM 09:15 AM 09:30 AM 09:45 AM …" at bounding box center [1287, 420] width 201 height 23
click at [1358, 420] on select "Select 08:00 AM 08:15 AM 08:30 AM 08:45 AM 09:00 AM 09:15 AM 09:30 AM 09:45 AM …" at bounding box center [1287, 420] width 201 height 23
select select "1005"
click at [1187, 409] on select "Select 08:00 AM 08:15 AM 08:30 AM 08:45 AM 09:00 AM 09:15 AM 09:30 AM 09:45 AM …" at bounding box center [1287, 420] width 201 height 23
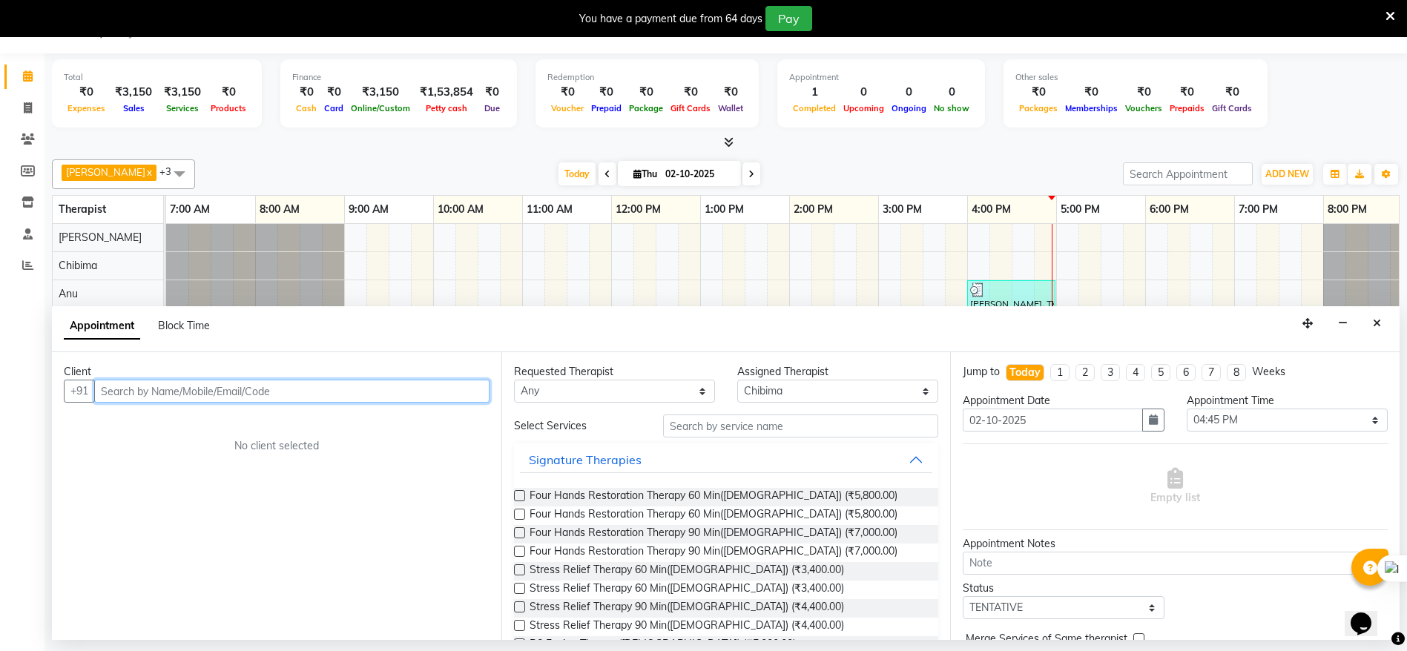
click at [189, 388] on input "text" at bounding box center [291, 391] width 395 height 23
type input "9344511474"
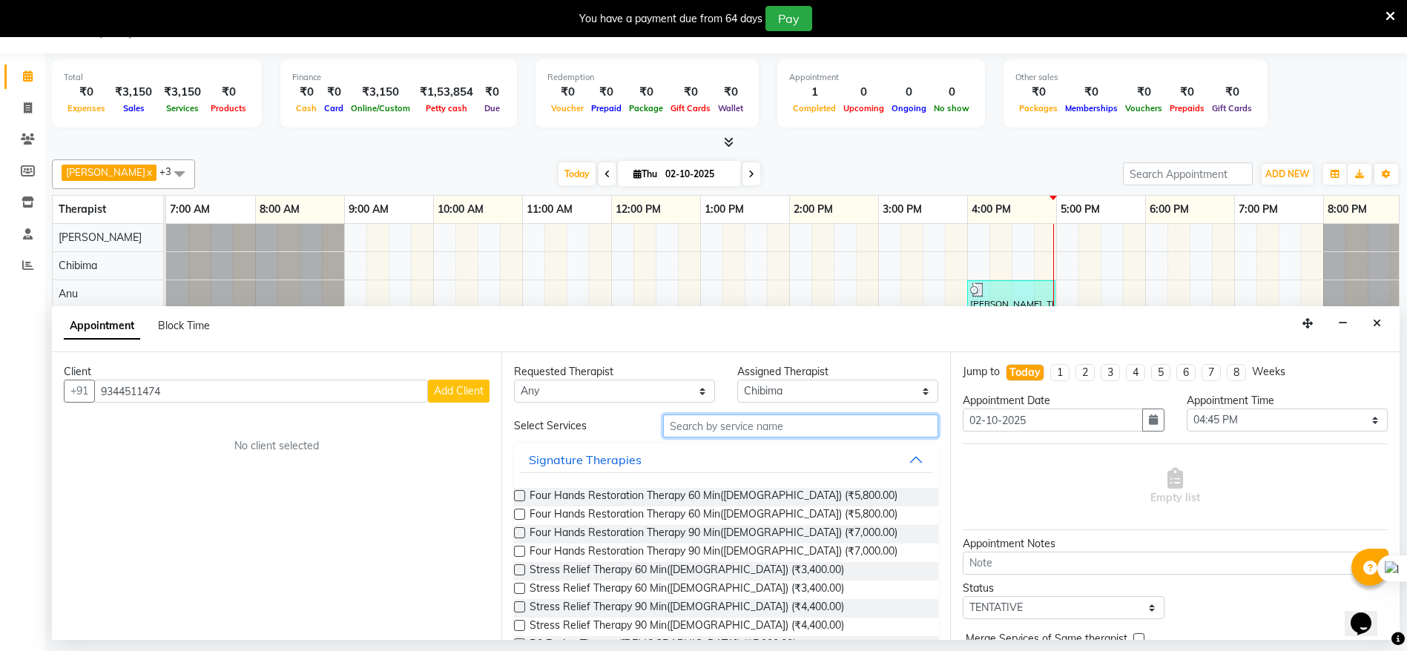
click at [706, 427] on input "text" at bounding box center [801, 426] width 276 height 23
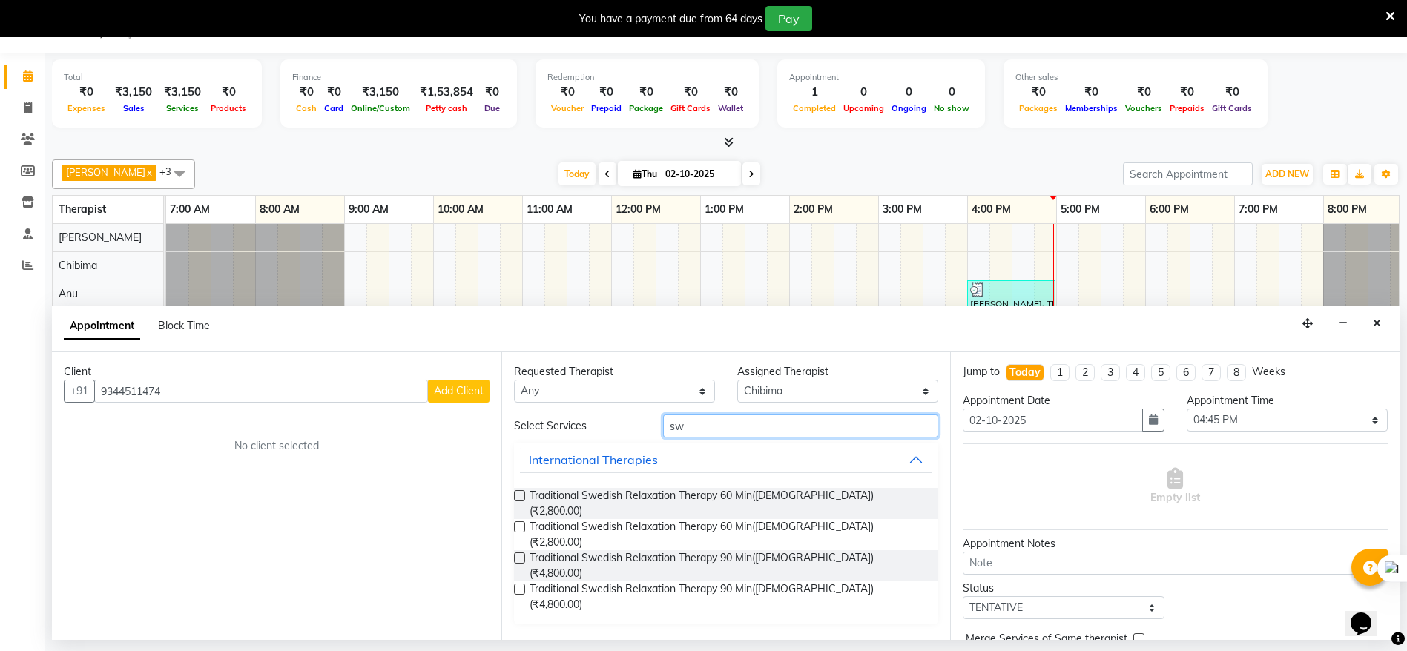
type input "sw"
click at [516, 496] on label at bounding box center [519, 495] width 11 height 11
click at [516, 496] on input "checkbox" at bounding box center [519, 498] width 10 height 10
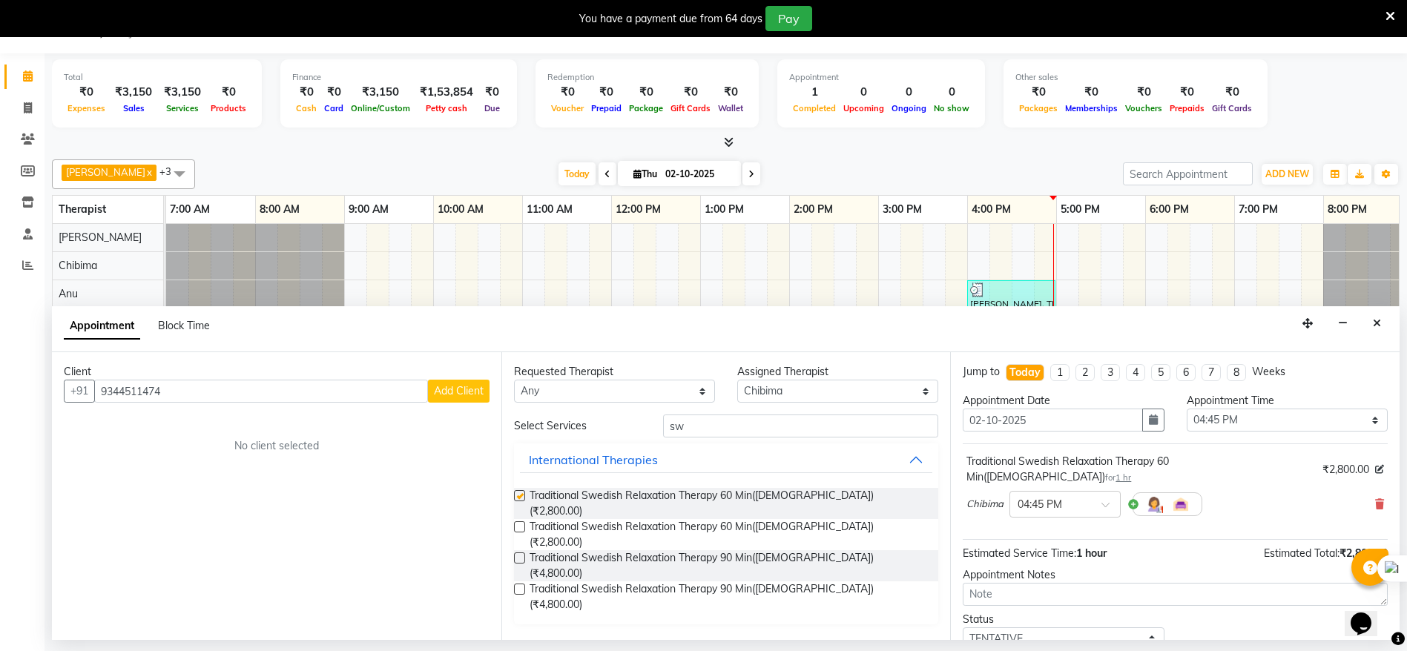
checkbox input "false"
click at [461, 389] on span "Add Client" at bounding box center [459, 390] width 50 height 13
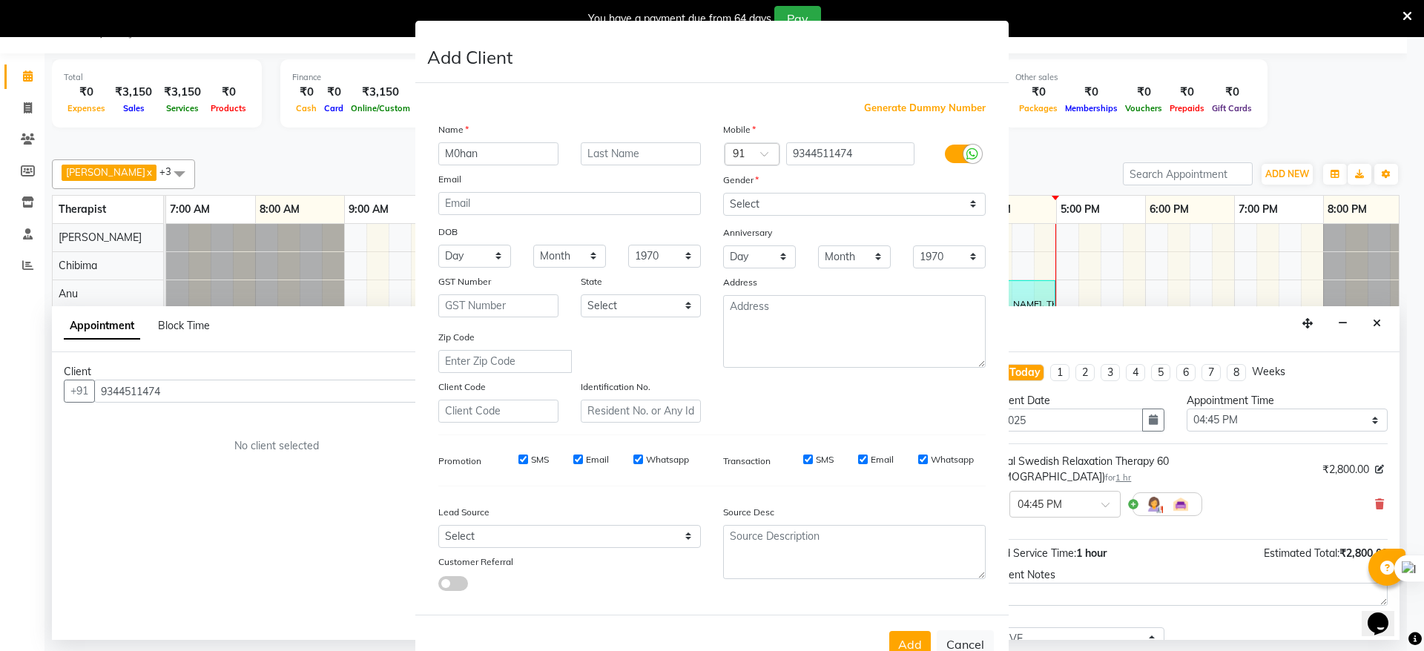
type input "M0han"
click at [967, 200] on select "Select [DEMOGRAPHIC_DATA] [DEMOGRAPHIC_DATA] Other Prefer Not To Say" at bounding box center [854, 204] width 263 height 23
select select "[DEMOGRAPHIC_DATA]"
click at [723, 193] on select "Select [DEMOGRAPHIC_DATA] [DEMOGRAPHIC_DATA] Other Prefer Not To Say" at bounding box center [854, 204] width 263 height 23
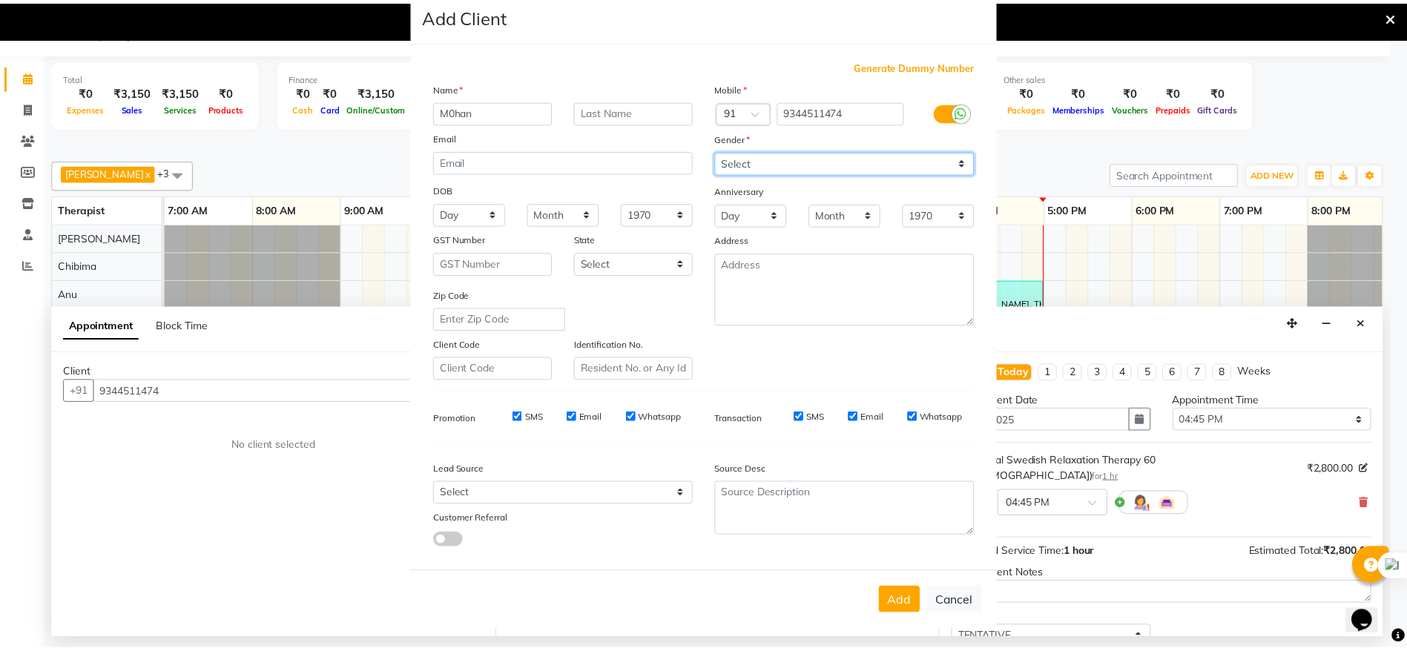
scroll to position [58, 0]
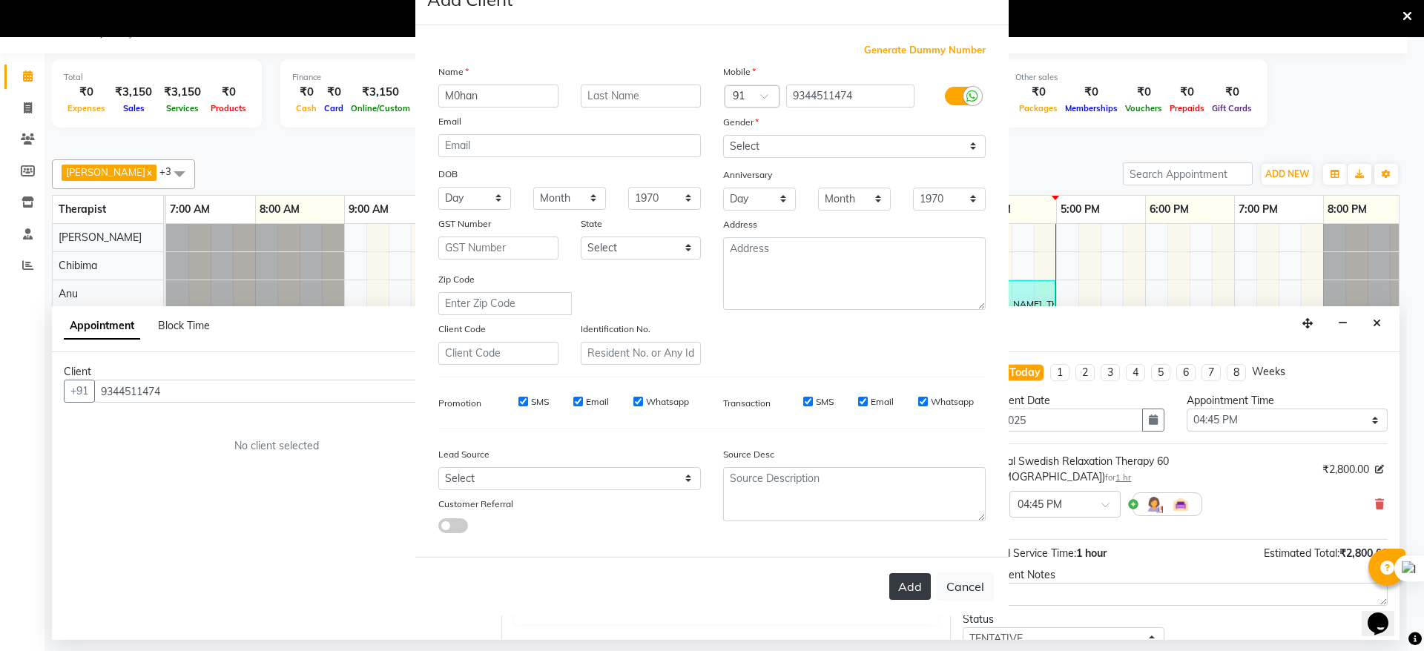
click at [903, 582] on button "Add" at bounding box center [910, 586] width 42 height 27
type input "93******74"
select select
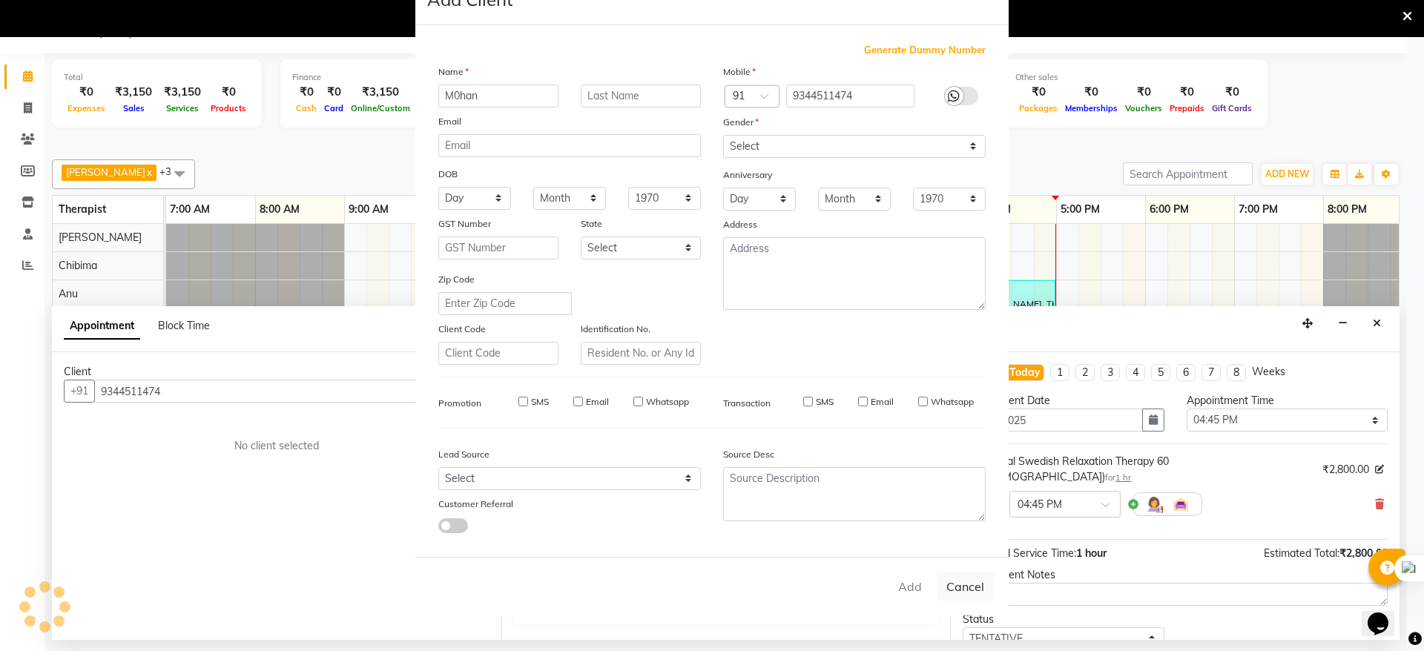
select select
checkbox input "false"
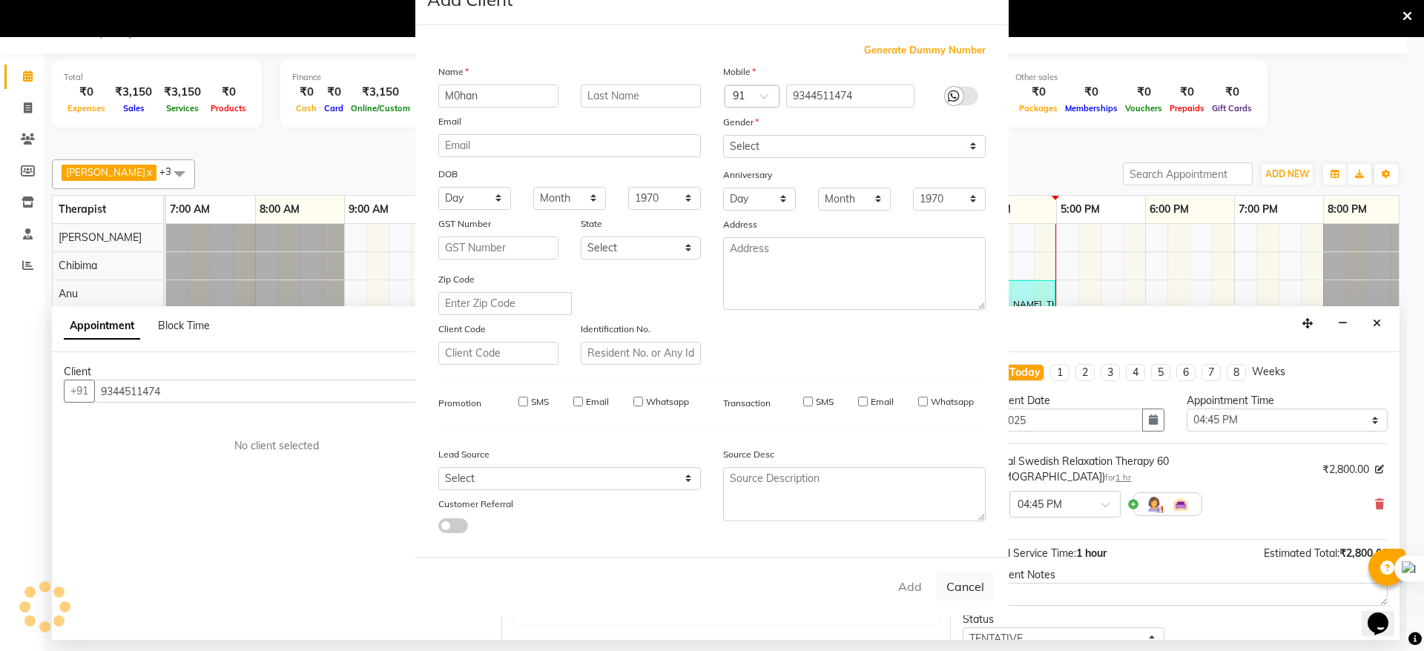
checkbox input "false"
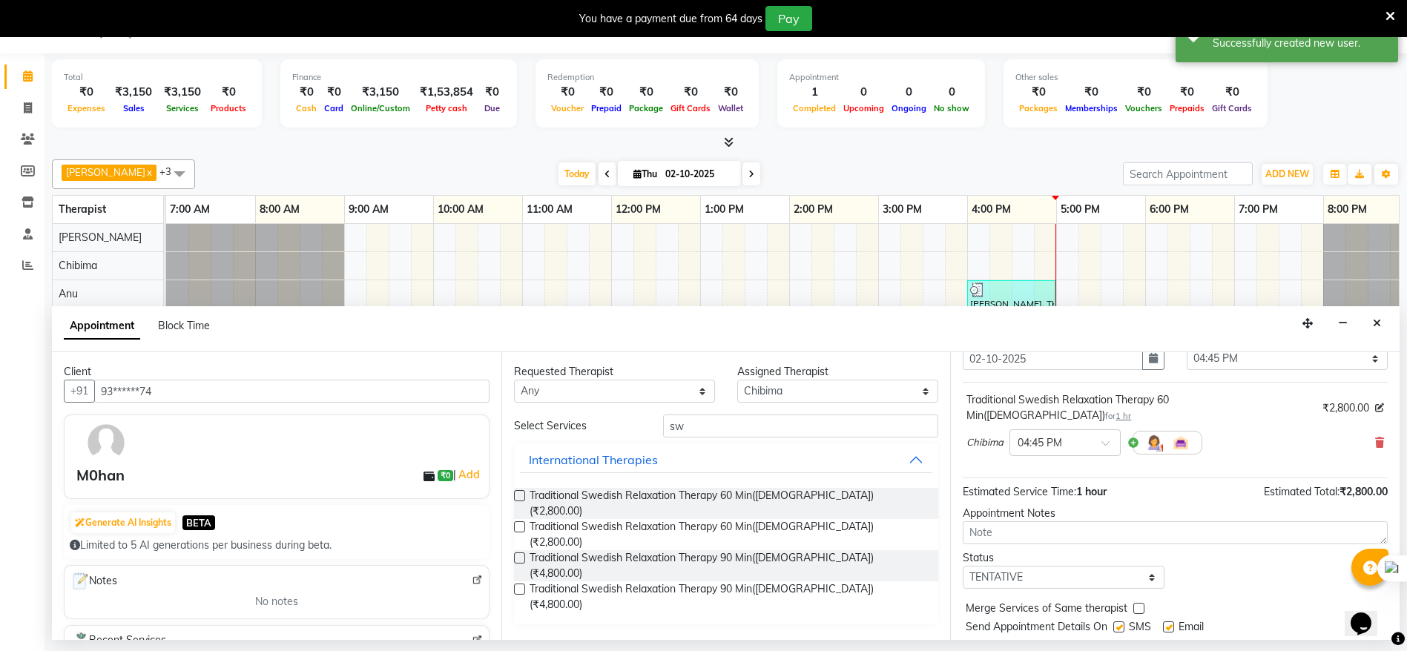
scroll to position [88, 0]
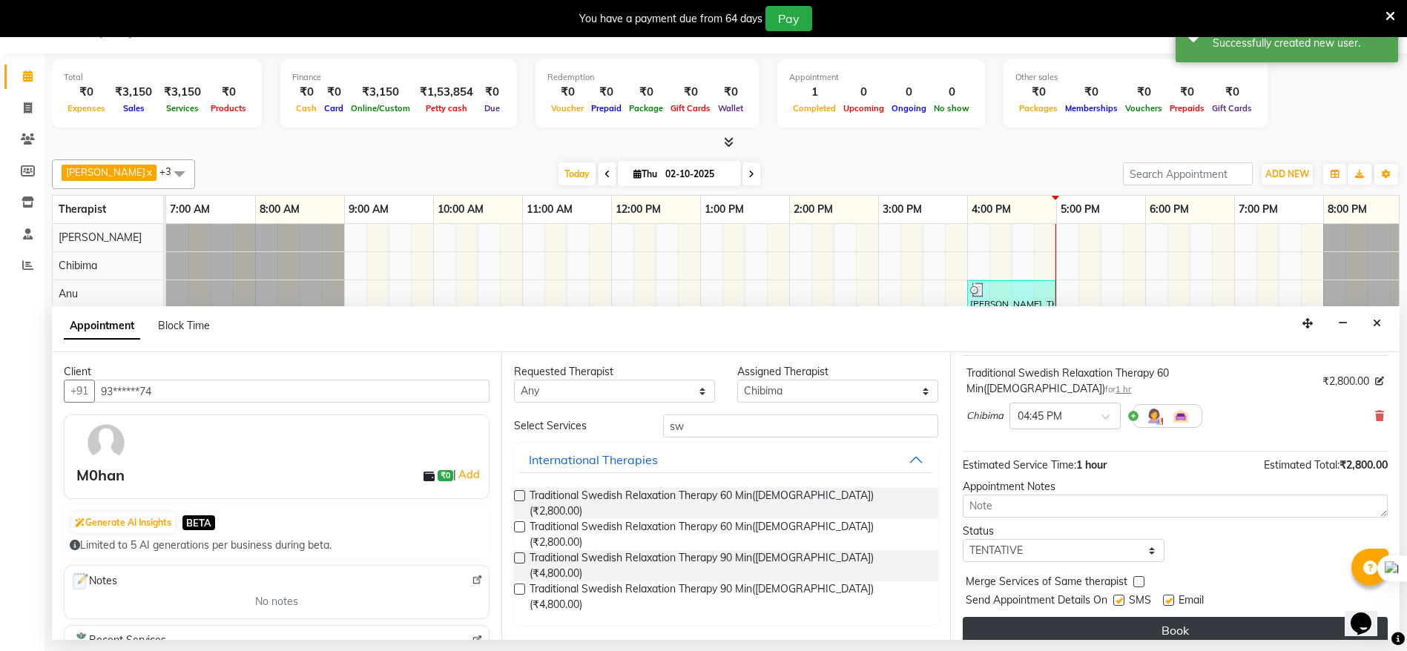
click at [1139, 617] on button "Book" at bounding box center [1175, 630] width 425 height 27
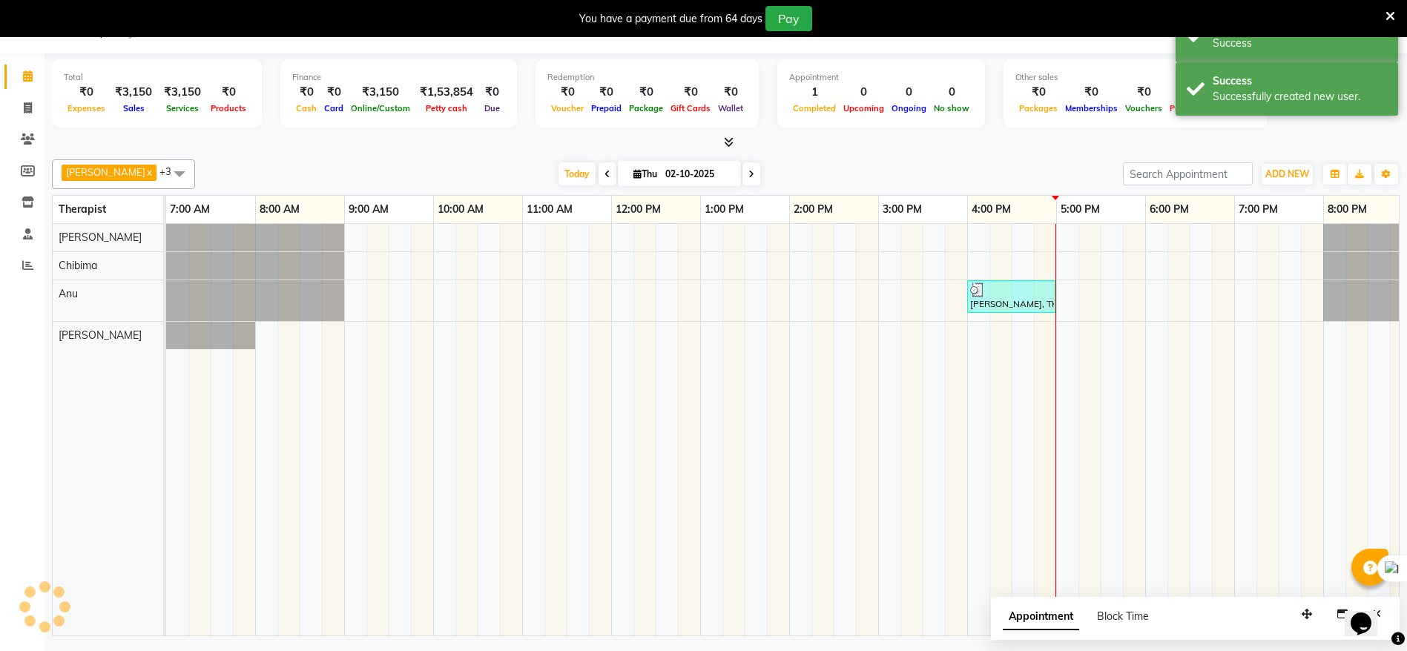
scroll to position [0, 0]
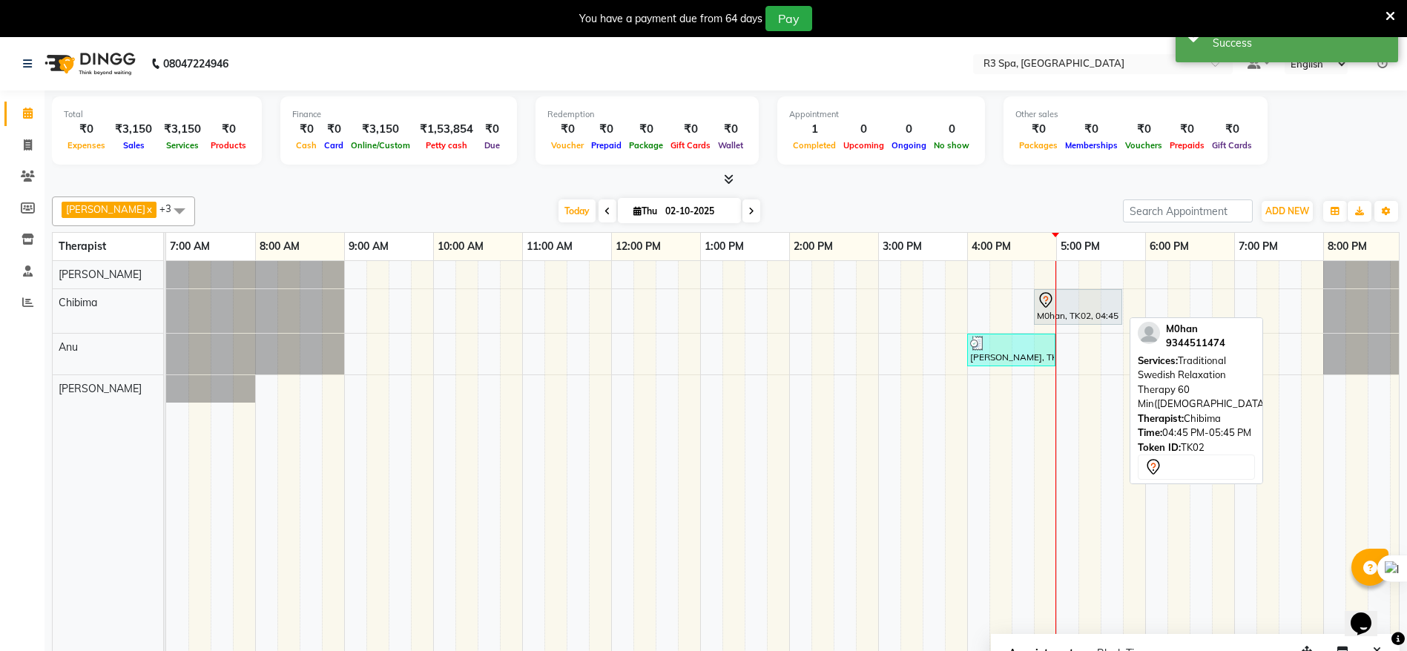
click at [1083, 303] on div at bounding box center [1078, 301] width 82 height 18
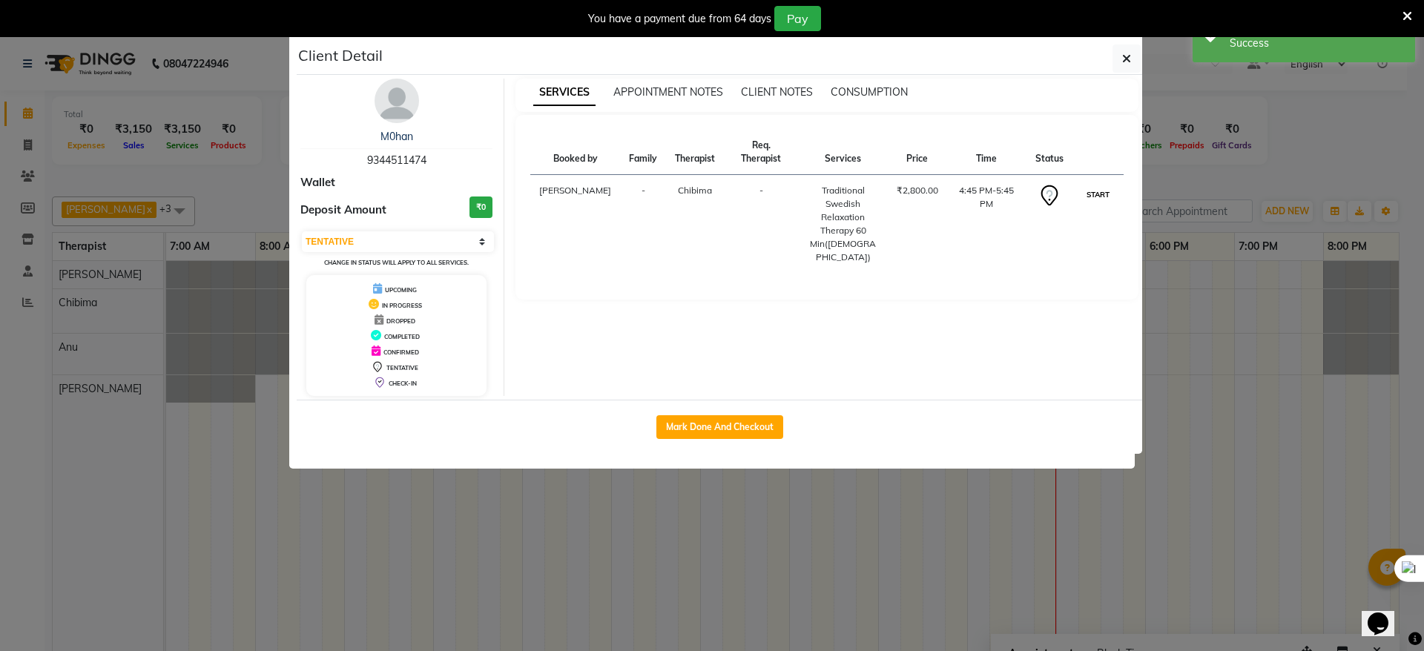
click at [1105, 185] on button "START" at bounding box center [1098, 194] width 30 height 19
select select "1"
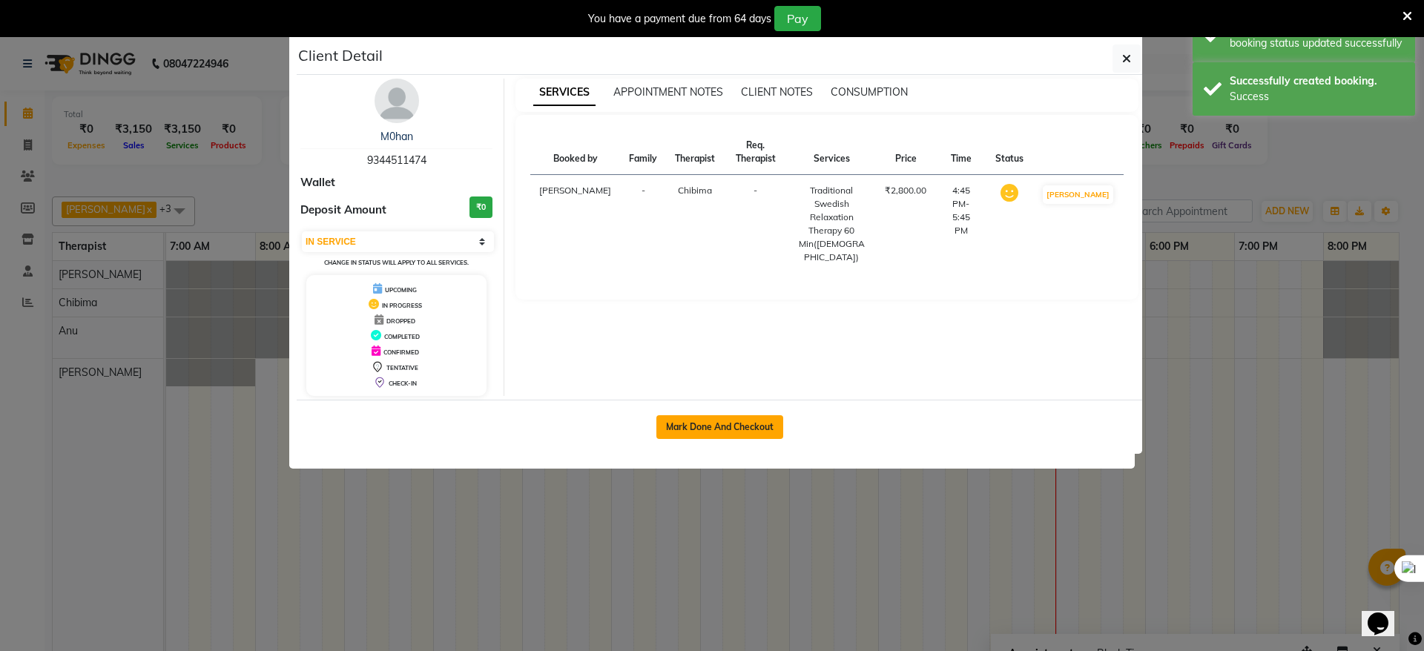
click at [751, 426] on button "Mark Done And Checkout" at bounding box center [720, 427] width 127 height 24
select select "8612"
select select "service"
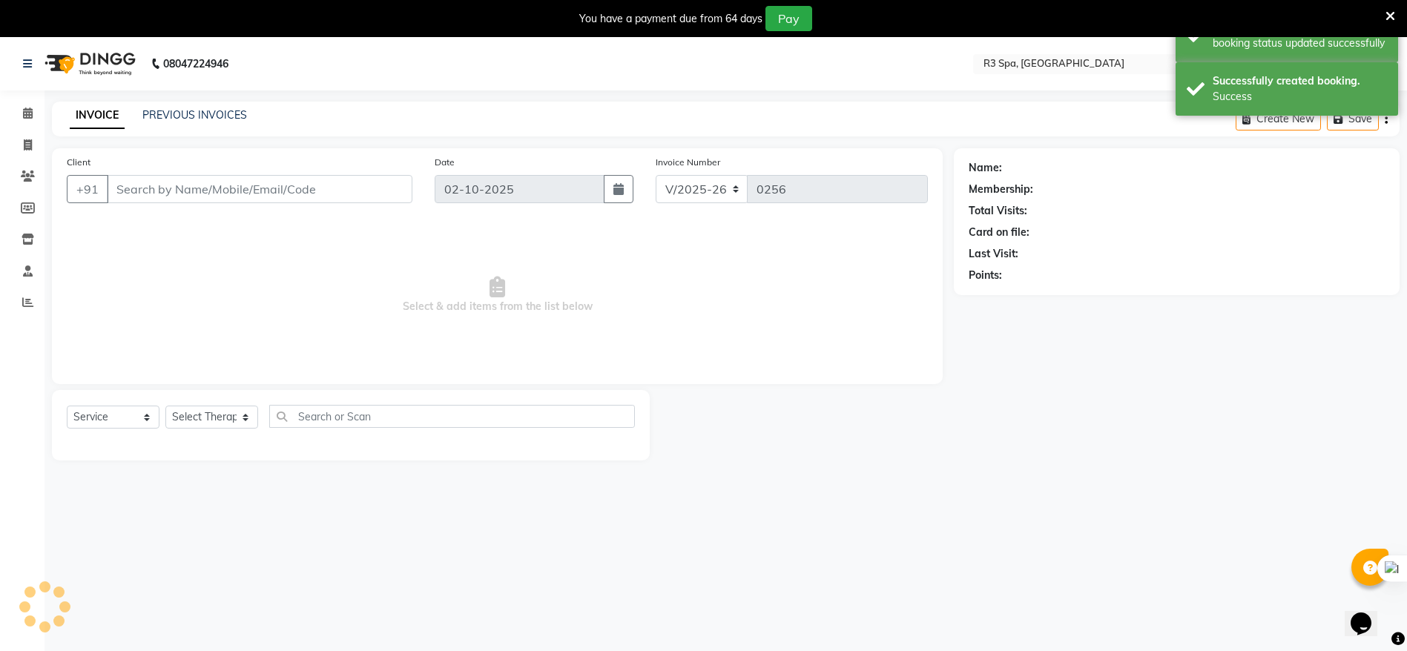
type input "93******74"
select select "86019"
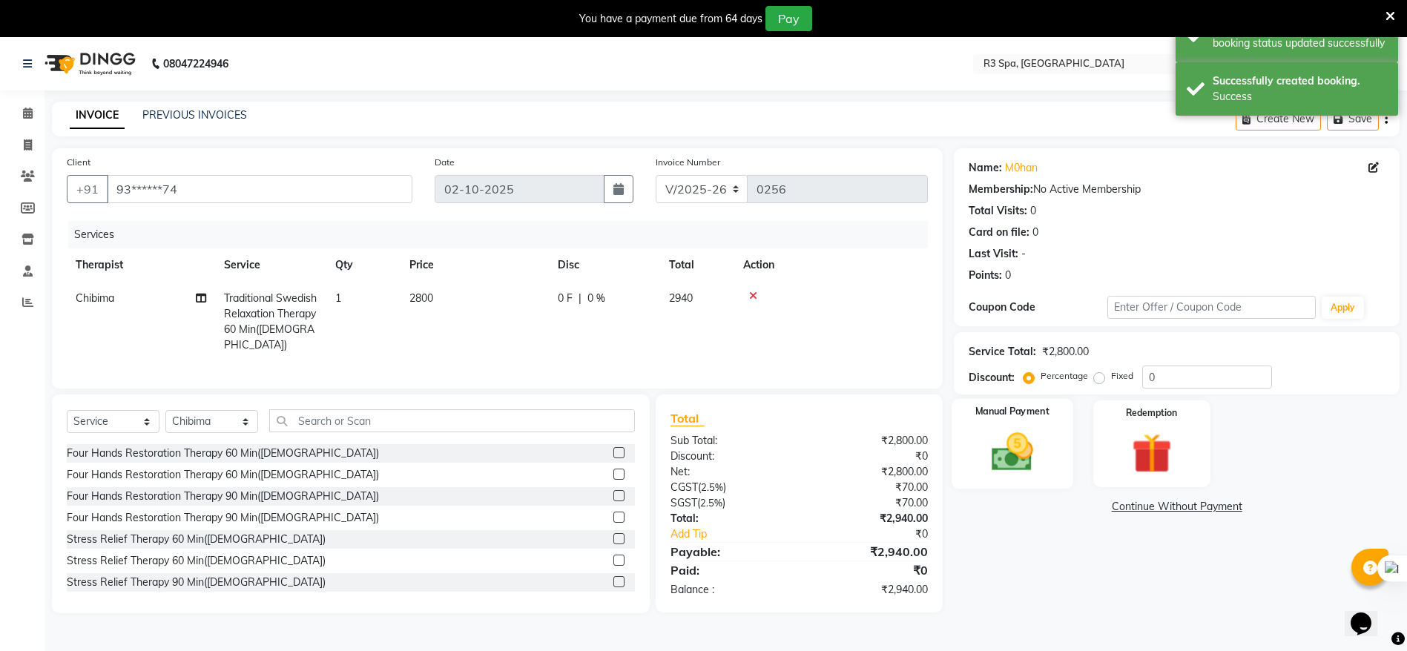
click at [1033, 434] on img at bounding box center [1013, 452] width 68 height 48
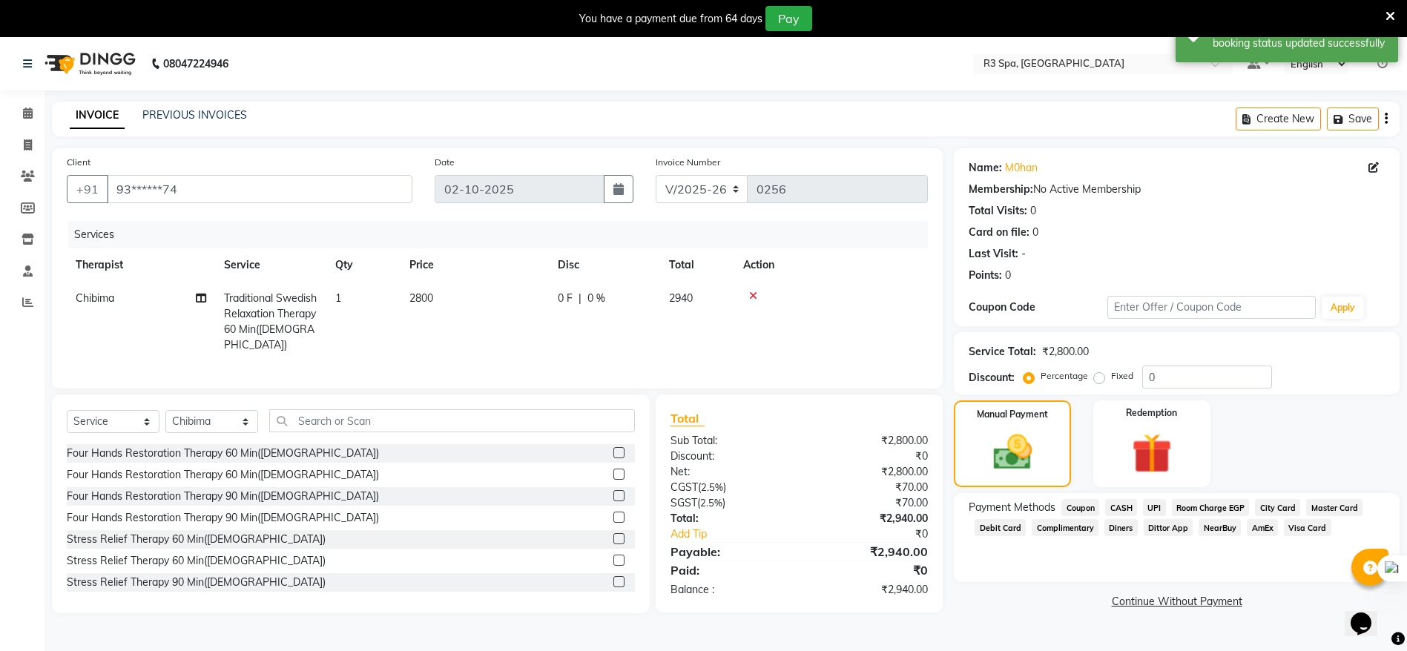
click at [1157, 502] on span "UPI" at bounding box center [1154, 507] width 23 height 17
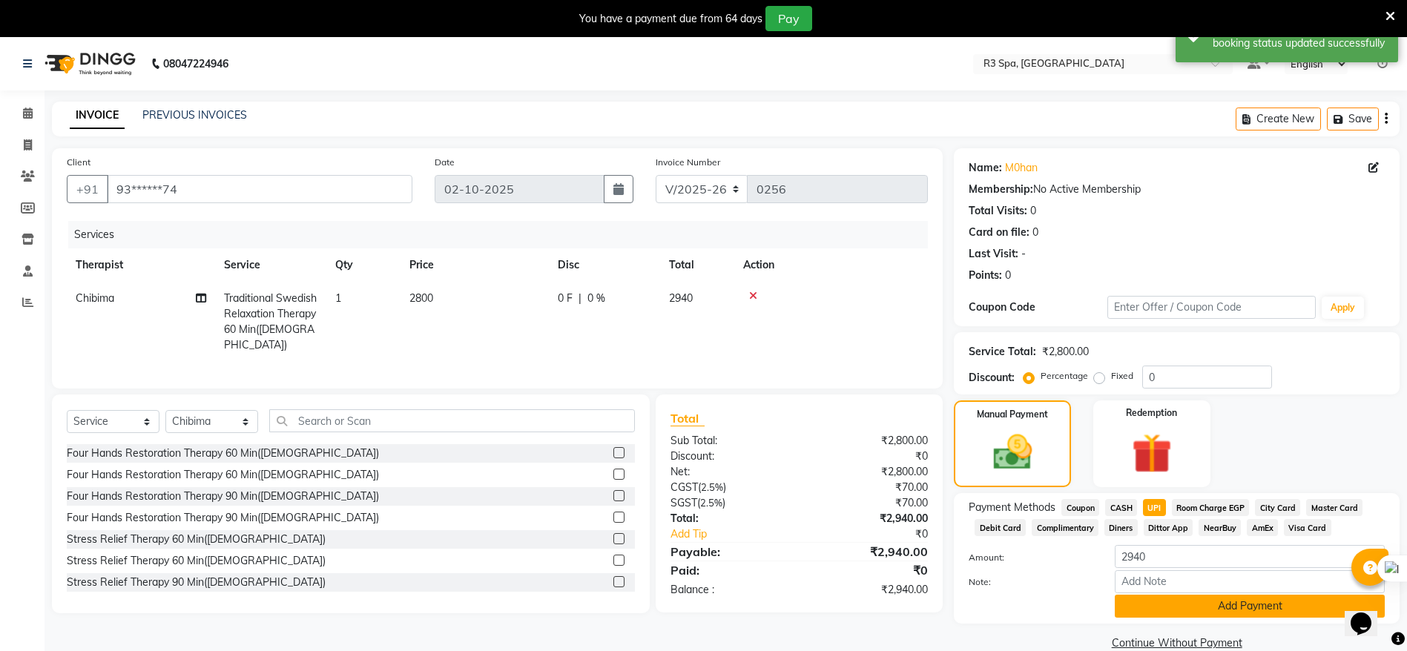
click at [1197, 600] on button "Add Payment" at bounding box center [1250, 606] width 270 height 23
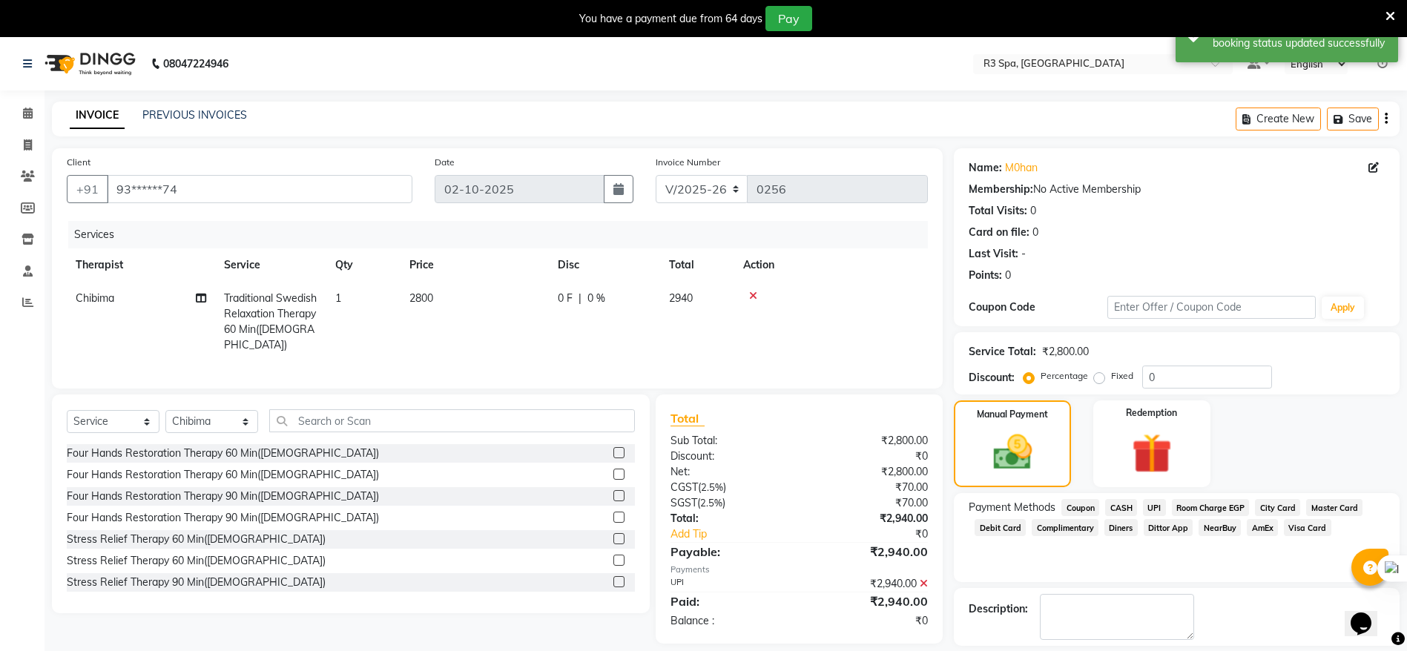
scroll to position [68, 0]
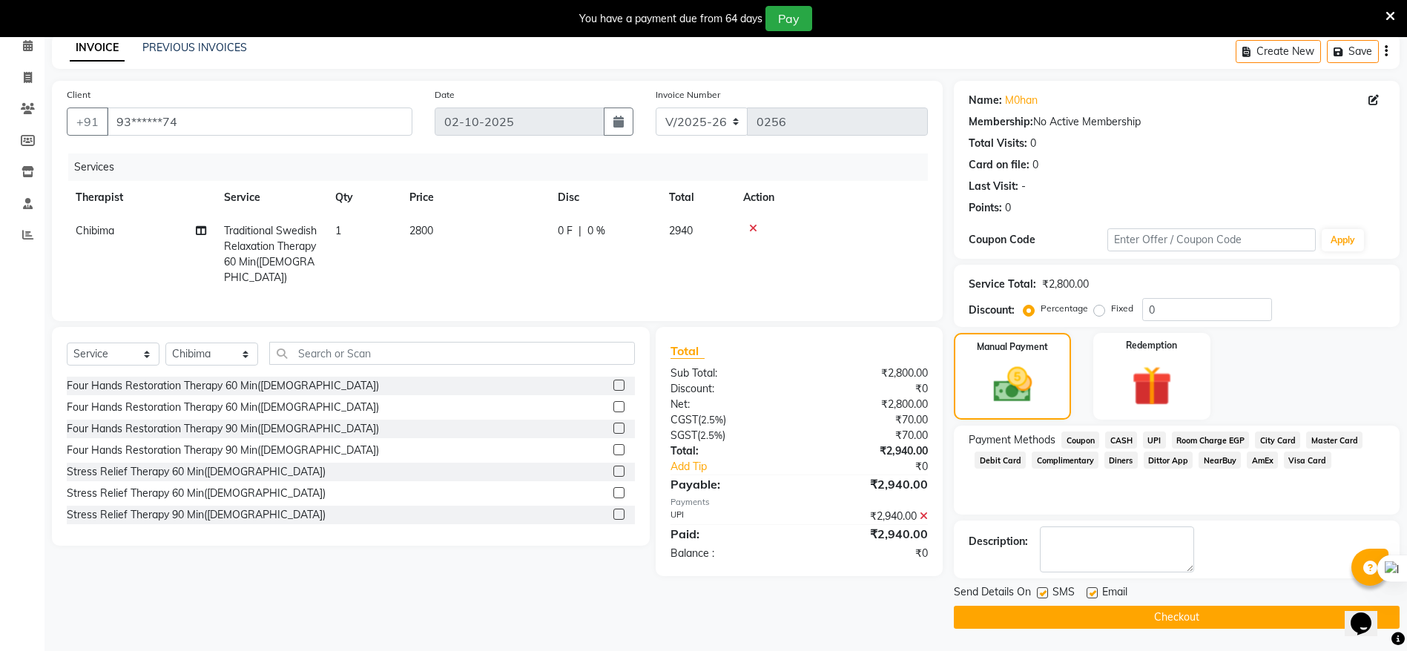
click at [1208, 611] on button "Checkout" at bounding box center [1177, 617] width 446 height 23
